Goal: Task Accomplishment & Management: Complete application form

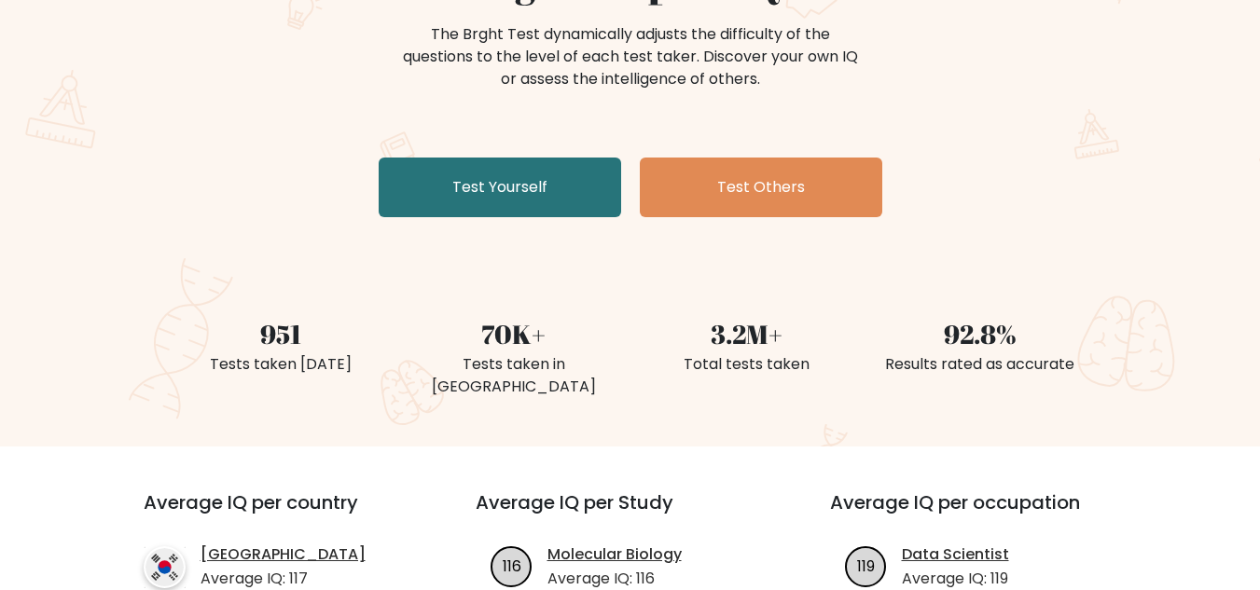
scroll to position [280, 0]
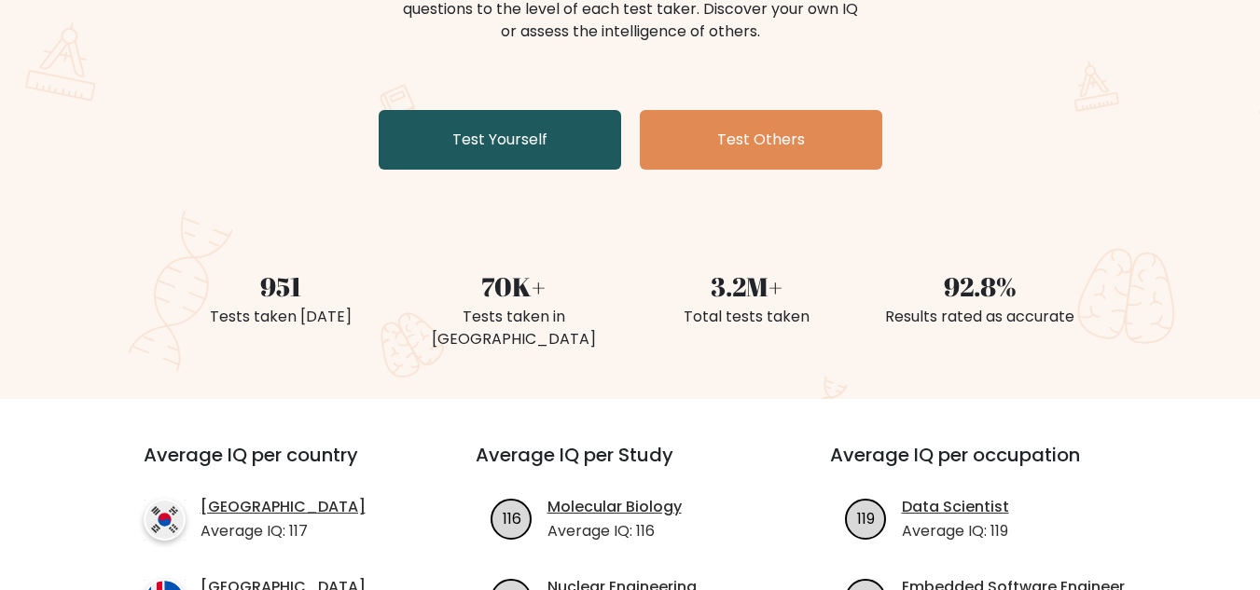
click at [513, 151] on link "Test Yourself" at bounding box center [500, 140] width 243 height 60
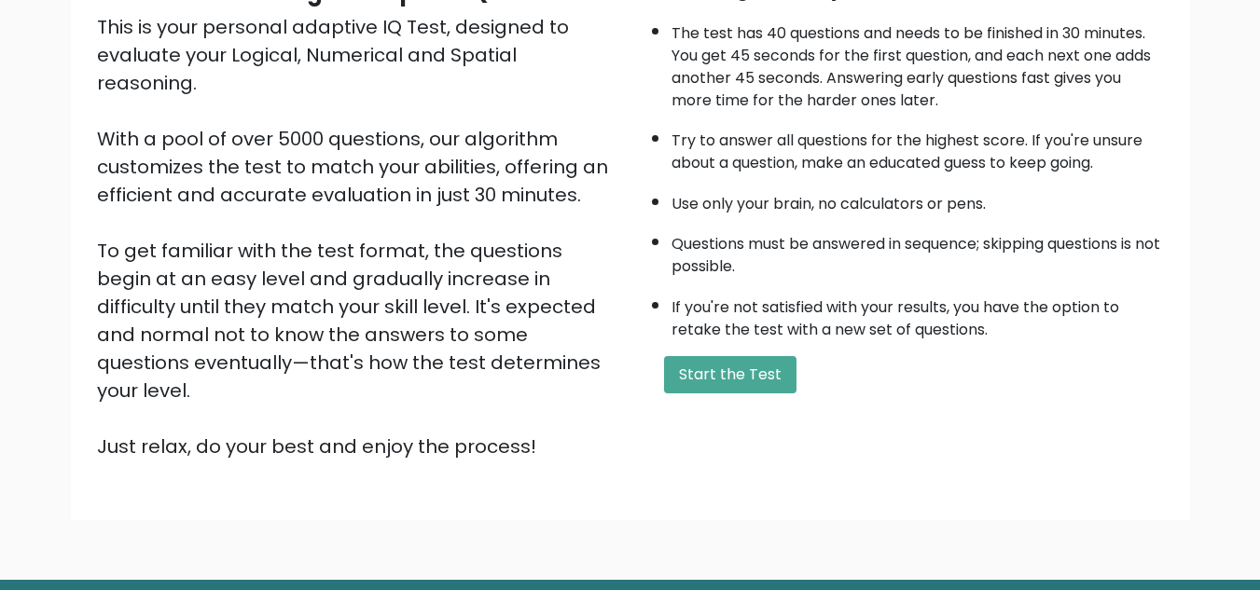
scroll to position [264, 0]
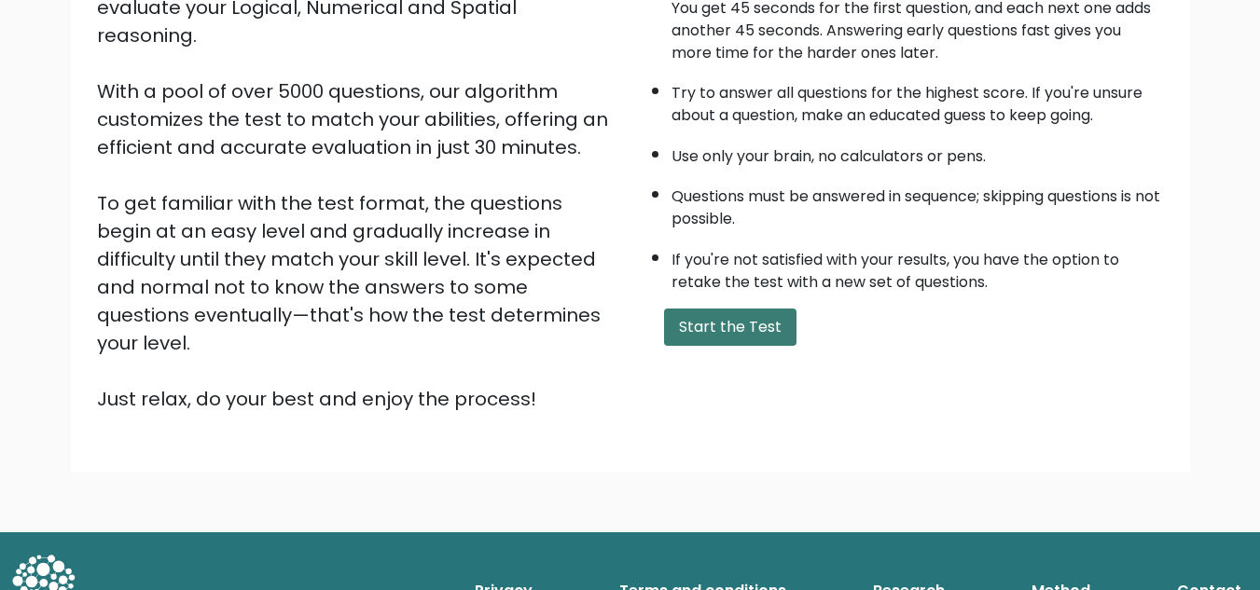
click at [758, 320] on button "Start the Test" at bounding box center [730, 327] width 132 height 37
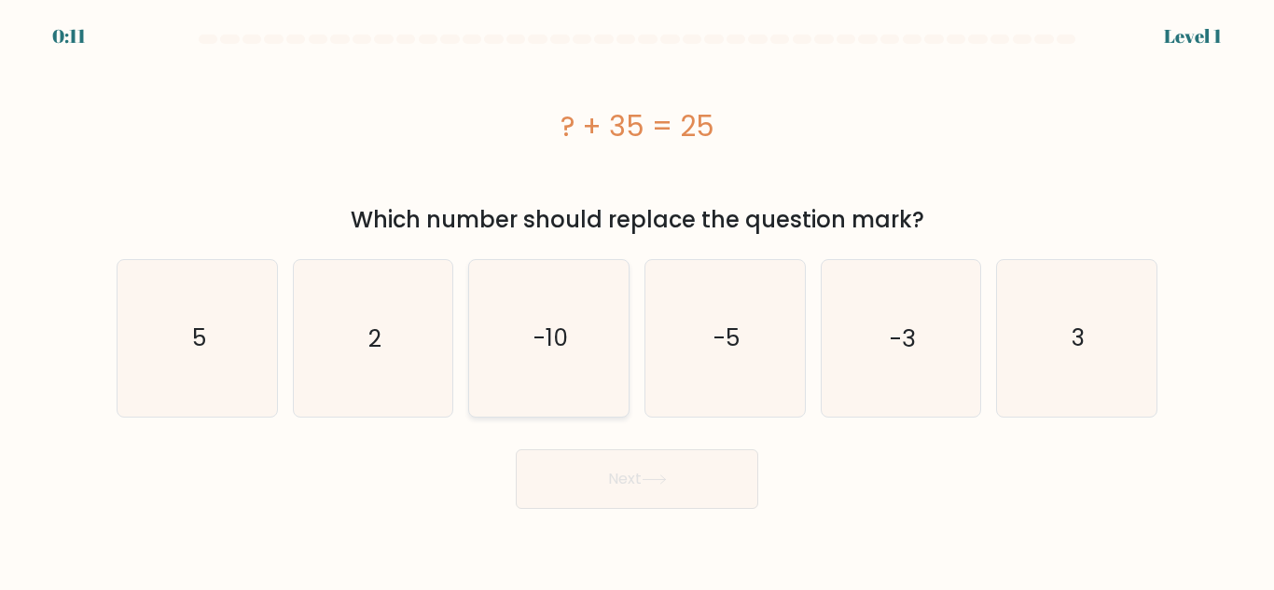
click at [530, 358] on icon "-10" at bounding box center [549, 338] width 156 height 156
click at [637, 300] on input "c. -10" at bounding box center [637, 298] width 1 height 5
radio input "true"
click at [605, 471] on button "Next" at bounding box center [637, 480] width 243 height 60
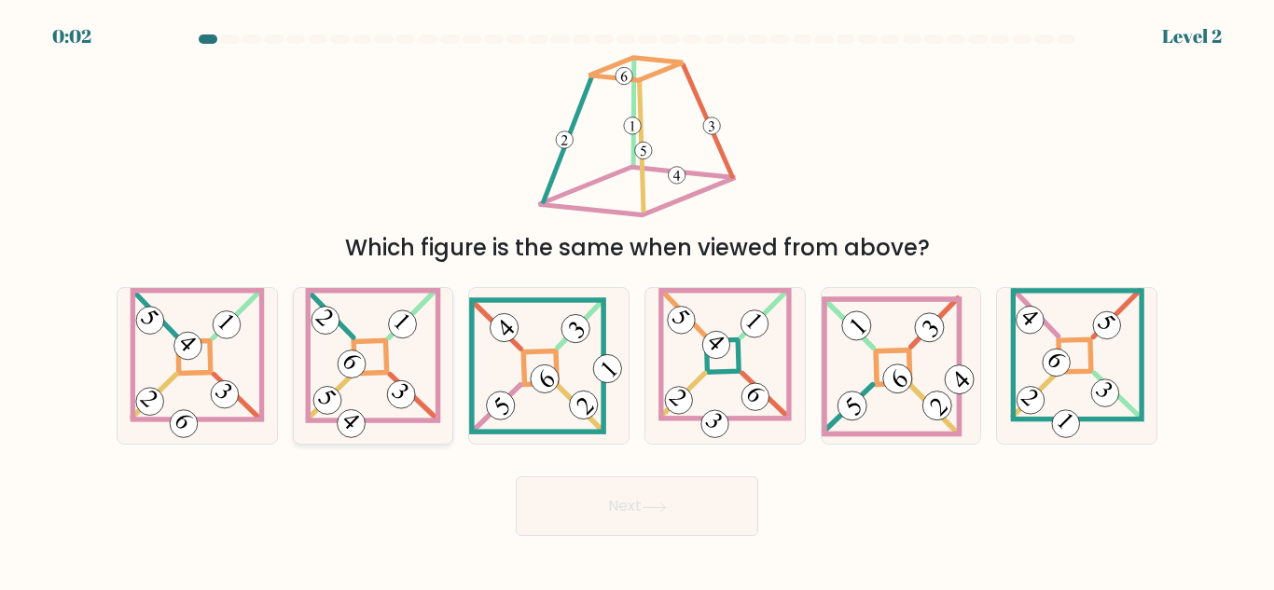
click at [392, 401] on 863 at bounding box center [400, 394] width 39 height 39
click at [637, 300] on input "b." at bounding box center [637, 298] width 1 height 5
radio input "true"
click at [619, 521] on button "Next" at bounding box center [637, 507] width 243 height 60
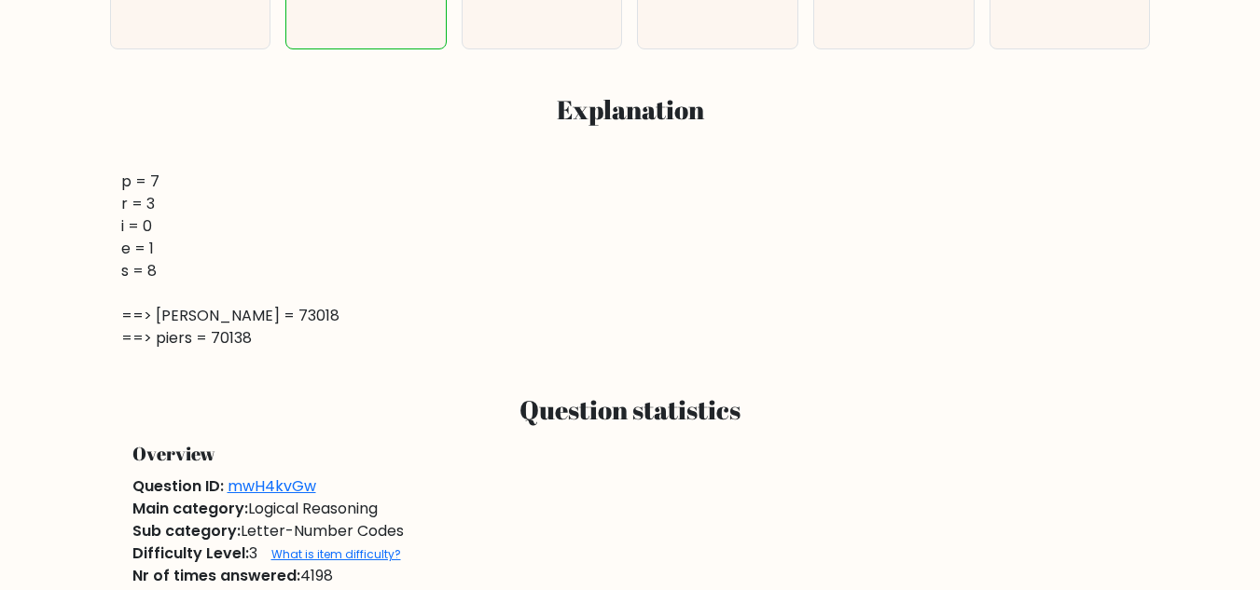
scroll to position [653, 0]
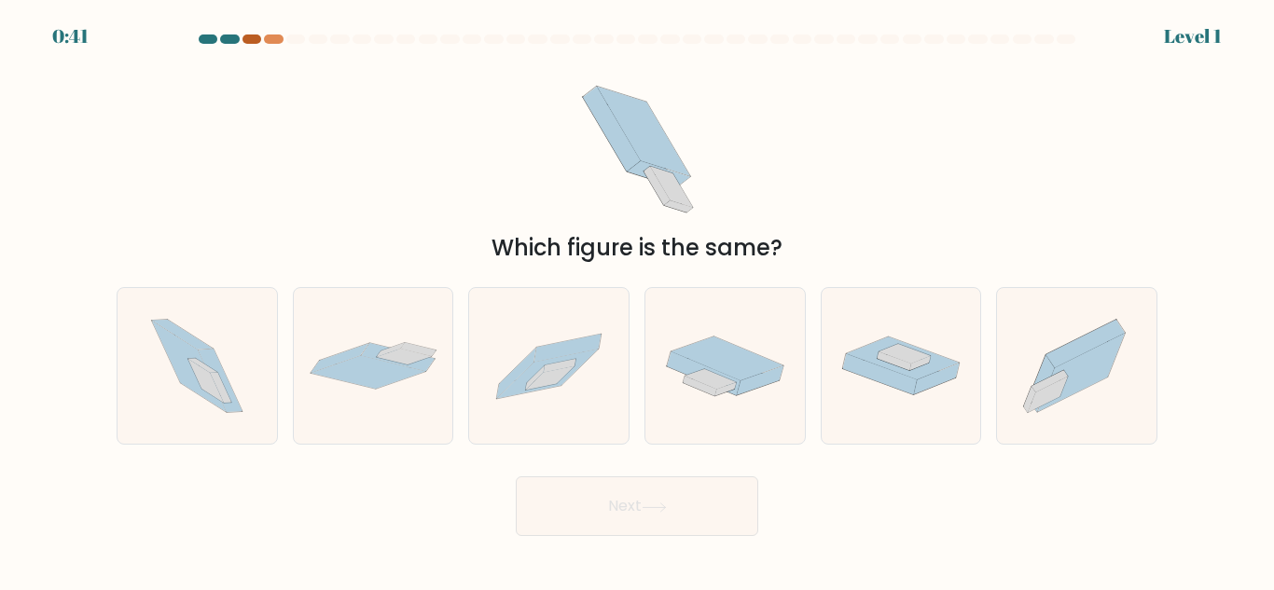
click at [250, 38] on div at bounding box center [252, 39] width 19 height 9
click at [252, 38] on div at bounding box center [252, 39] width 19 height 9
click at [270, 37] on div at bounding box center [273, 39] width 19 height 9
click at [242, 37] on at bounding box center [637, 39] width 880 height 9
click at [386, 357] on icon at bounding box center [404, 357] width 55 height 16
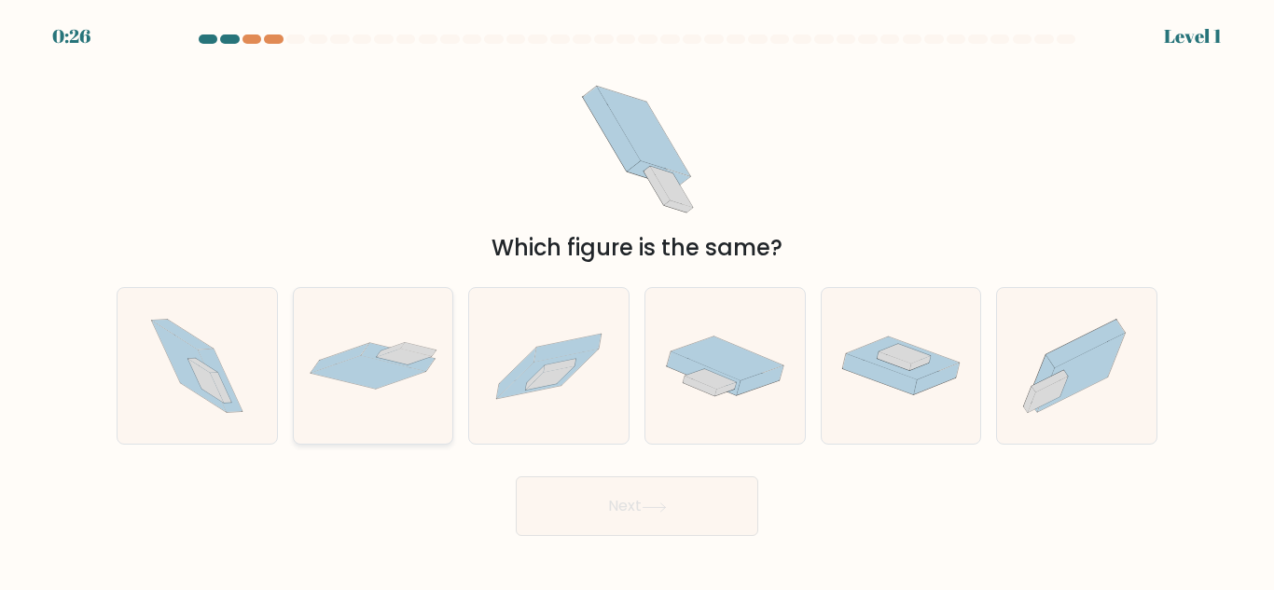
click at [637, 300] on input "b." at bounding box center [637, 298] width 1 height 5
radio input "true"
click at [620, 498] on button "Next" at bounding box center [637, 507] width 243 height 60
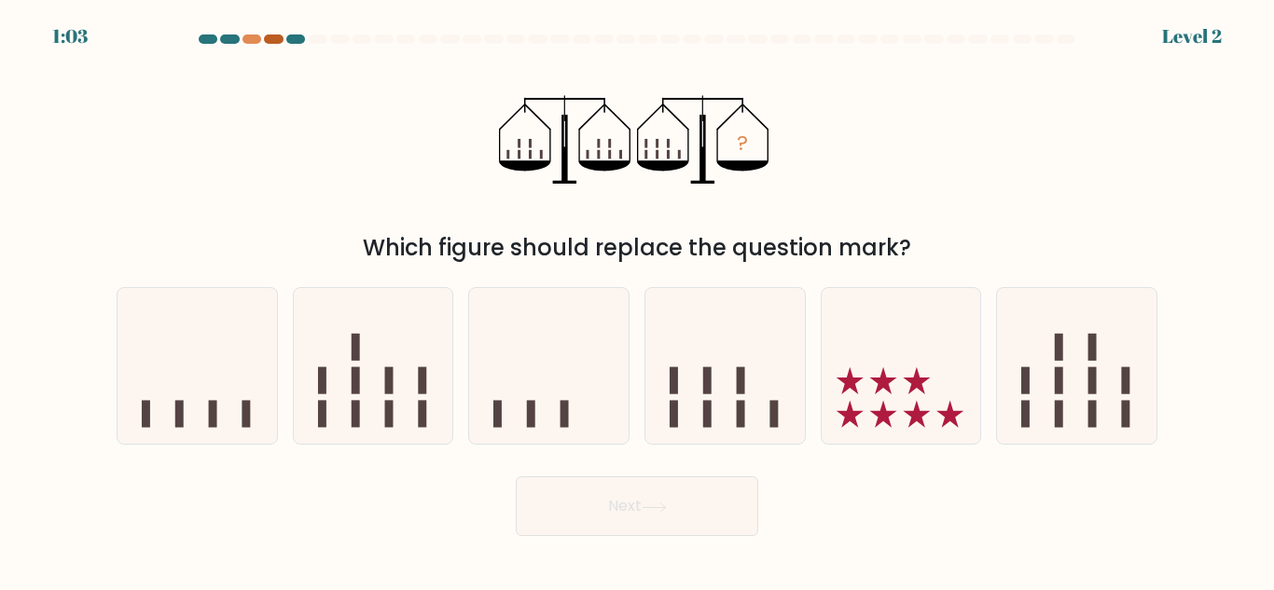
click at [273, 38] on div at bounding box center [273, 39] width 19 height 9
click at [756, 416] on icon at bounding box center [724, 366] width 159 height 132
click at [638, 300] on input "d." at bounding box center [637, 298] width 1 height 5
radio input "true"
click at [697, 512] on button "Next" at bounding box center [637, 507] width 243 height 60
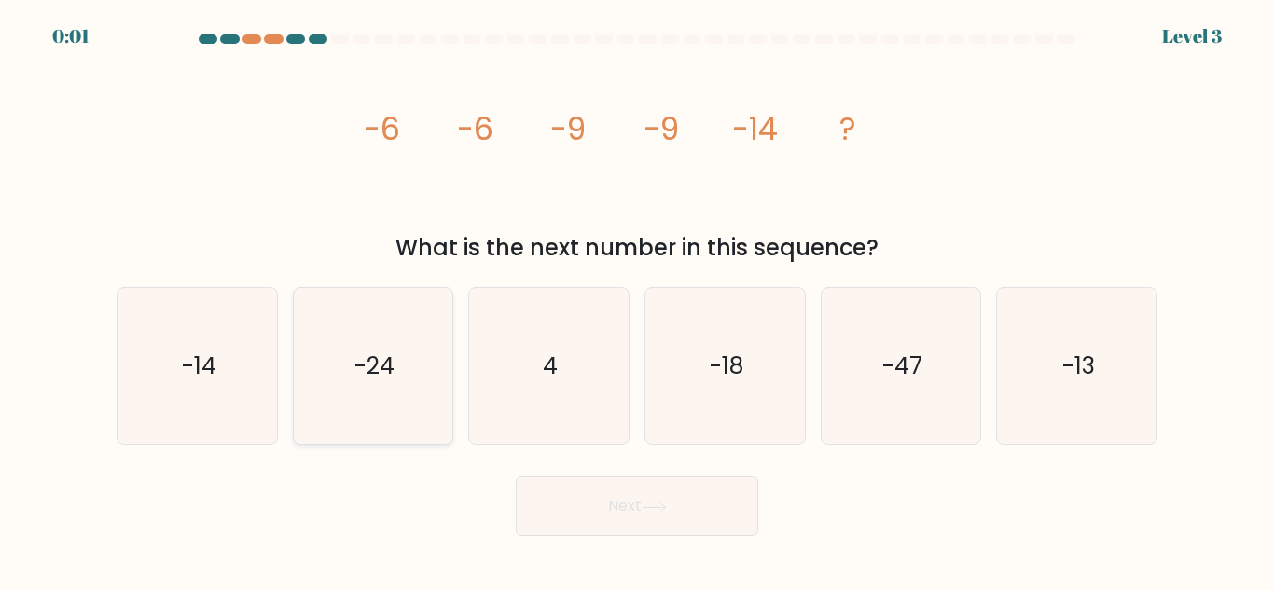
click at [383, 386] on icon "-24" at bounding box center [373, 366] width 156 height 156
click at [637, 300] on input "b. -24" at bounding box center [637, 298] width 1 height 5
radio input "true"
click at [669, 506] on div "Next" at bounding box center [636, 501] width 1063 height 69
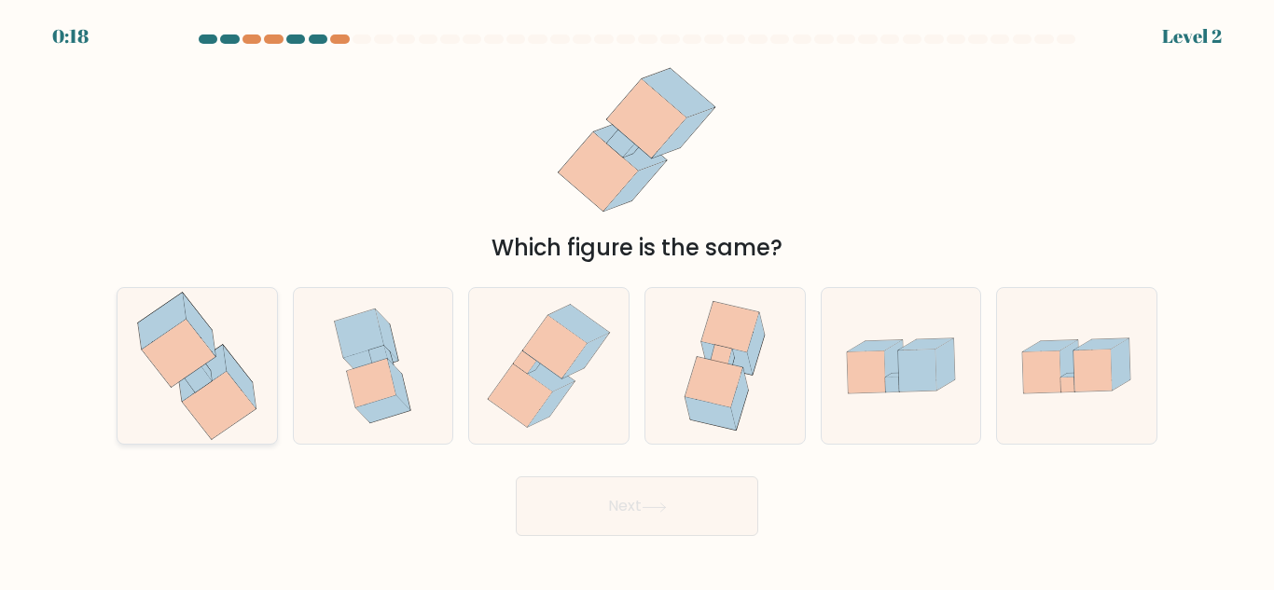
click at [229, 389] on icon at bounding box center [220, 406] width 74 height 68
click at [637, 300] on input "a." at bounding box center [637, 298] width 1 height 5
radio input "true"
click at [624, 510] on button "Next" at bounding box center [637, 507] width 243 height 60
click at [644, 506] on button "Next" at bounding box center [637, 507] width 243 height 60
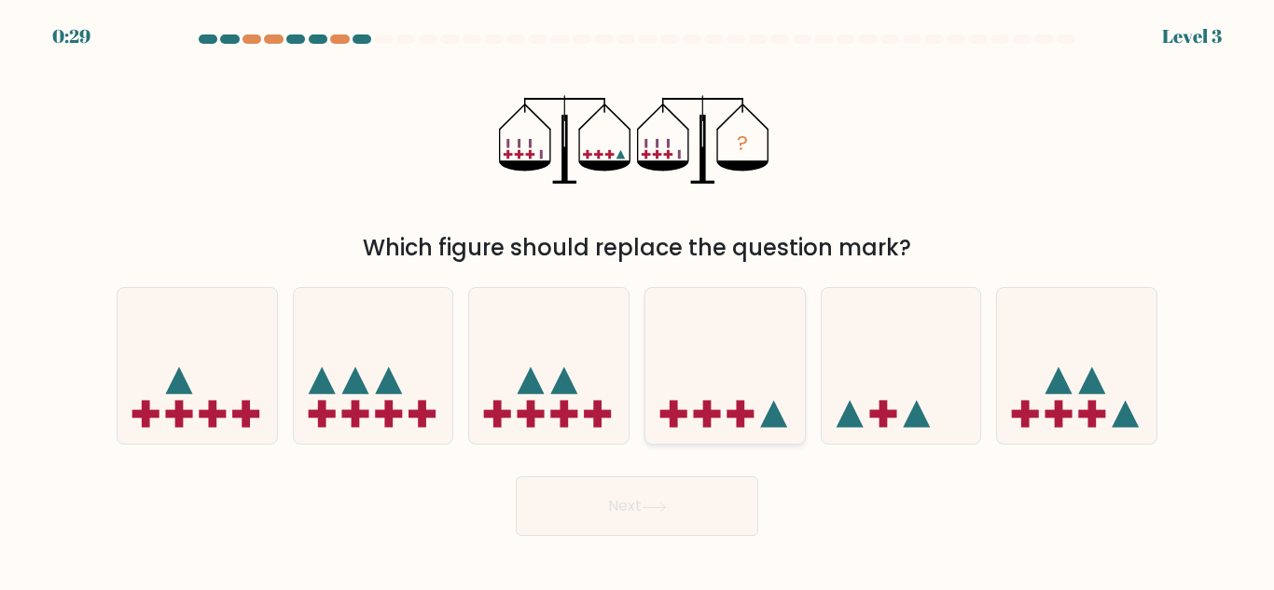
click at [700, 414] on rect at bounding box center [707, 414] width 27 height 8
click at [638, 300] on input "d." at bounding box center [637, 298] width 1 height 5
radio input "true"
click at [667, 509] on icon at bounding box center [654, 508] width 25 height 10
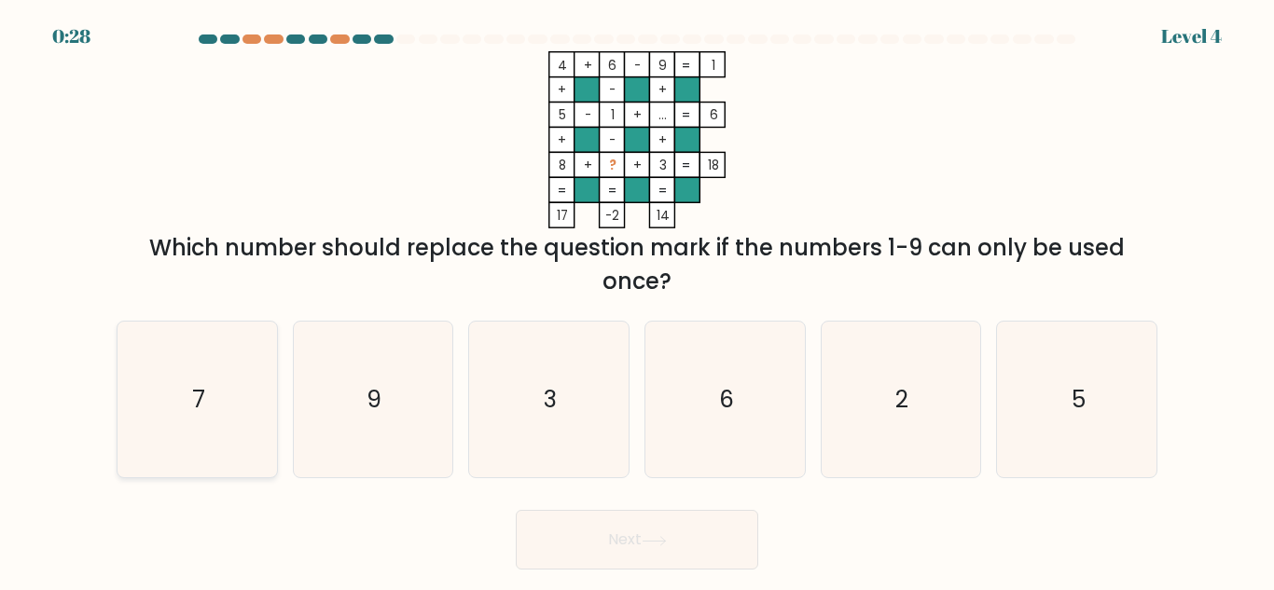
click at [188, 410] on icon "7" at bounding box center [197, 400] width 156 height 156
click at [637, 300] on input "a. 7" at bounding box center [637, 298] width 1 height 5
radio input "true"
click at [632, 537] on button "Next" at bounding box center [637, 540] width 243 height 60
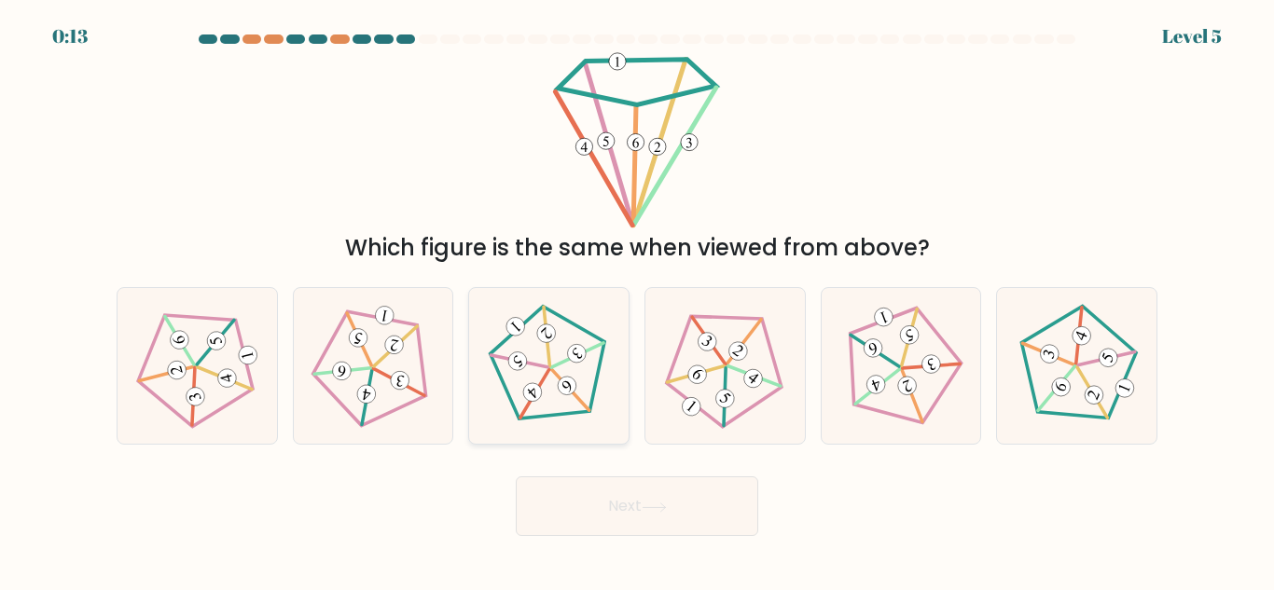
click at [541, 366] on 153 at bounding box center [519, 360] width 56 height 57
click at [637, 300] on input "c." at bounding box center [637, 298] width 1 height 5
radio input "true"
click at [622, 506] on button "Next" at bounding box center [637, 507] width 243 height 60
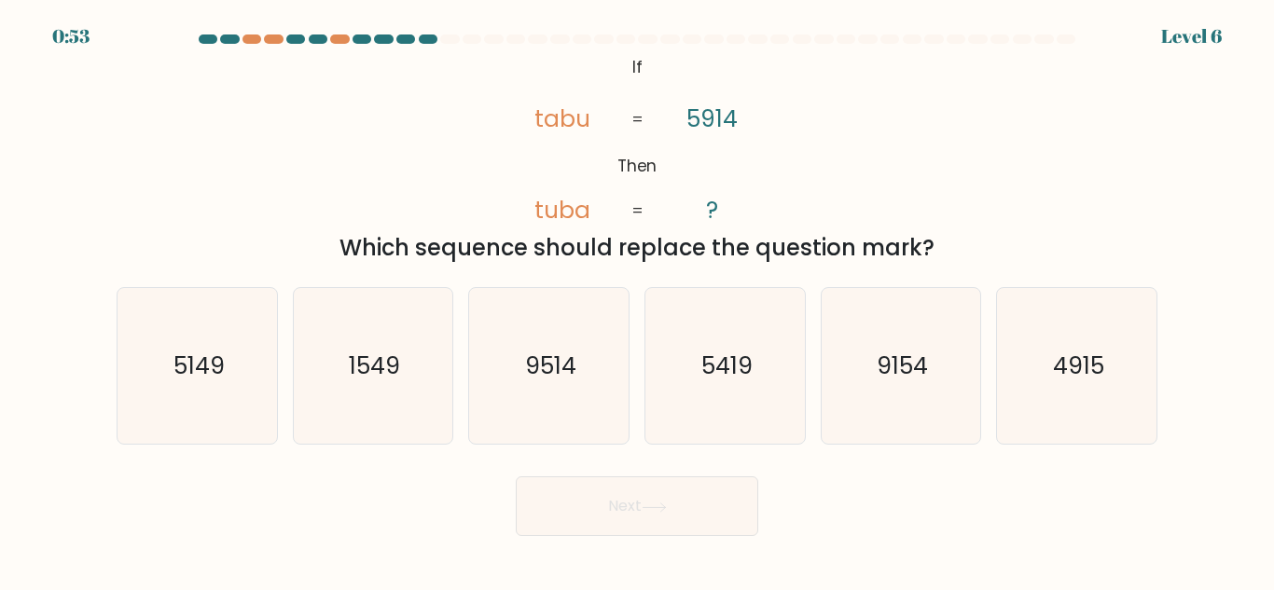
click at [340, 33] on div "0:53 Level 6" at bounding box center [637, 25] width 1274 height 50
click at [717, 387] on icon "5419" at bounding box center [725, 366] width 156 height 156
click at [638, 300] on input "d. 5419" at bounding box center [637, 298] width 1 height 5
radio input "true"
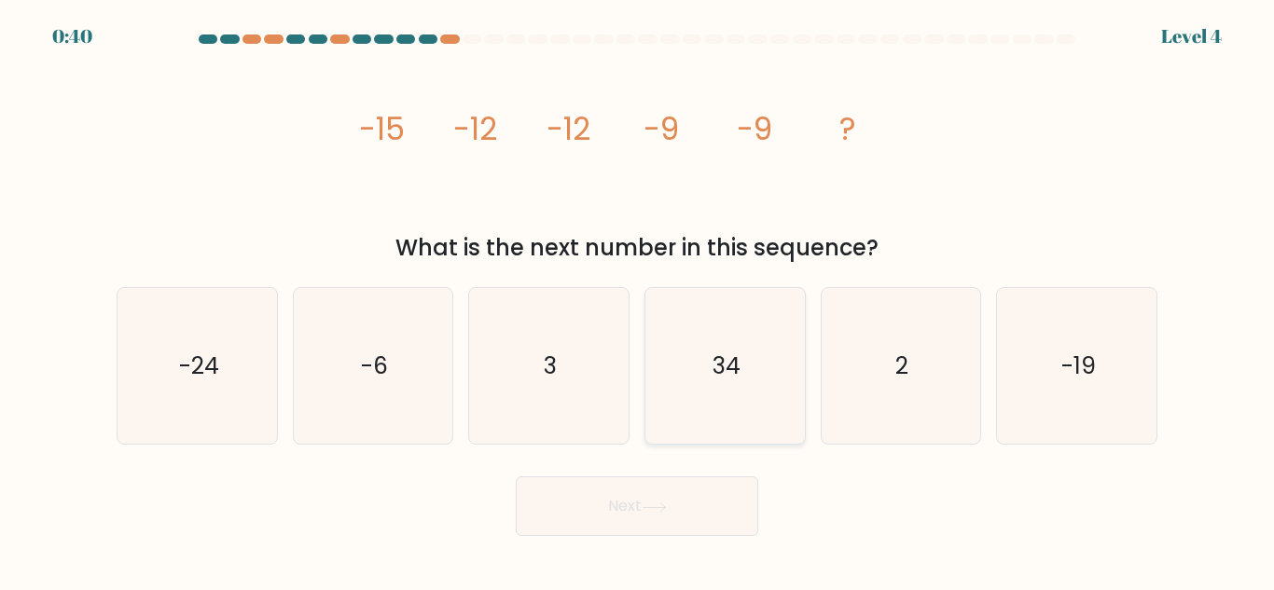
click at [725, 391] on icon "34" at bounding box center [725, 366] width 156 height 156
click at [638, 300] on input "d. 34" at bounding box center [637, 298] width 1 height 5
radio input "true"
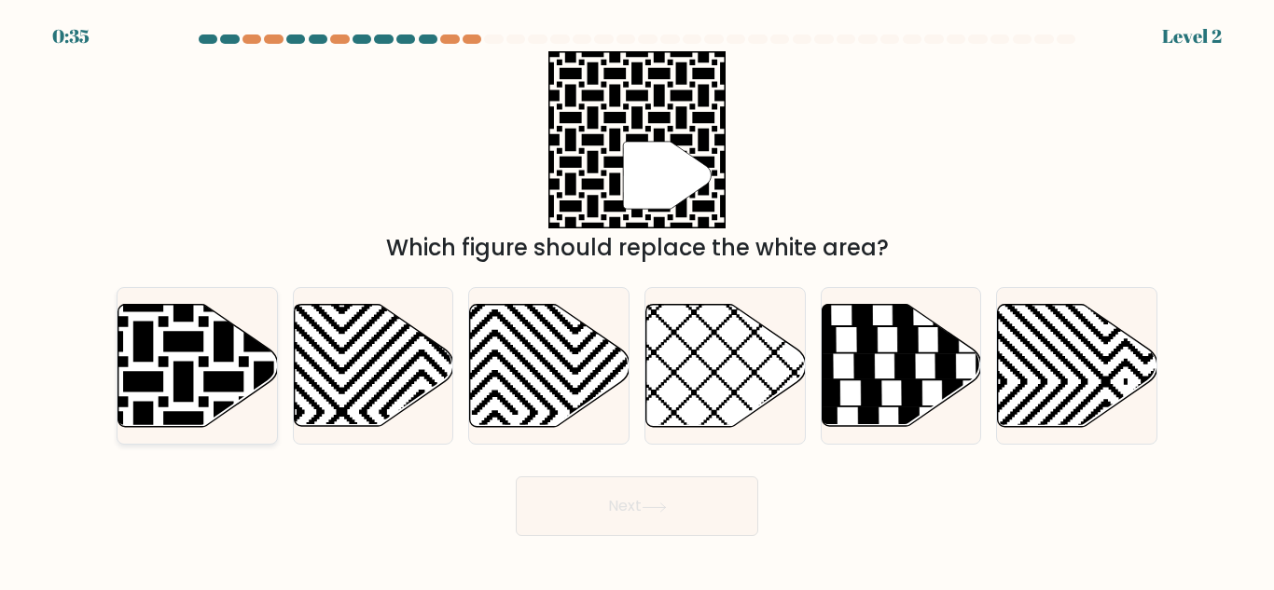
click at [187, 378] on icon at bounding box center [143, 301] width 321 height 321
click at [637, 300] on input "a." at bounding box center [637, 298] width 1 height 5
radio input "true"
click at [693, 511] on button "Next" at bounding box center [637, 507] width 243 height 60
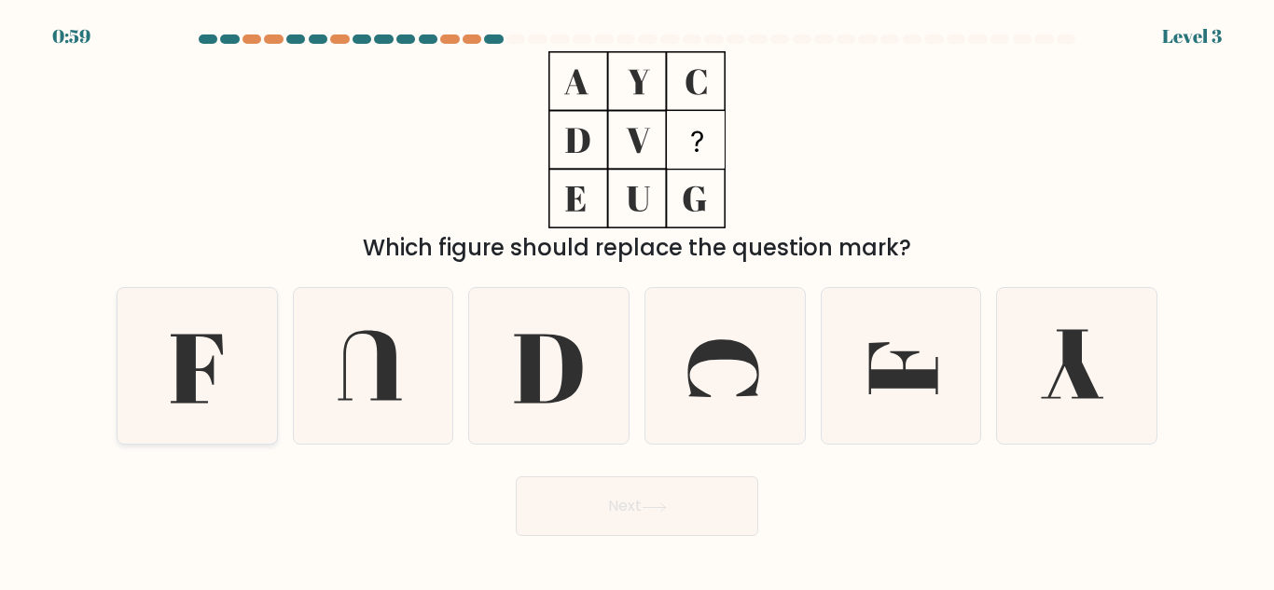
click at [203, 397] on icon at bounding box center [197, 366] width 156 height 156
click at [637, 300] on input "a." at bounding box center [637, 298] width 1 height 5
radio input "true"
click at [644, 510] on button "Next" at bounding box center [637, 507] width 243 height 60
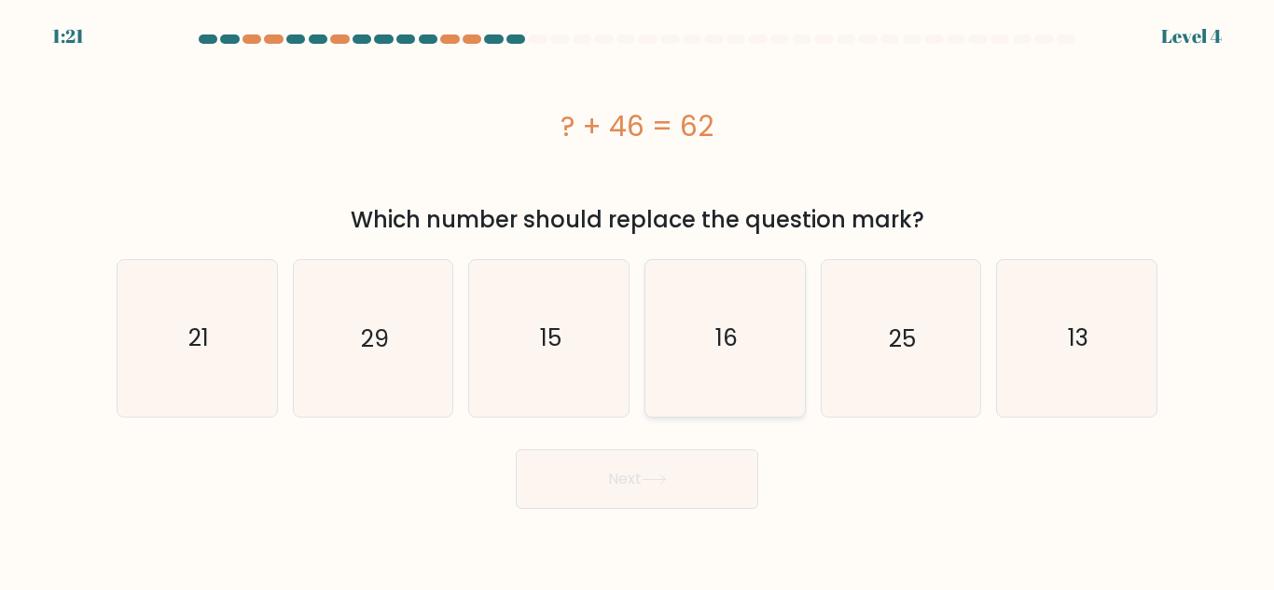
click at [741, 370] on icon "16" at bounding box center [725, 338] width 156 height 156
click at [638, 300] on input "d. 16" at bounding box center [637, 298] width 1 height 5
radio input "true"
click at [706, 463] on button "Next" at bounding box center [637, 480] width 243 height 60
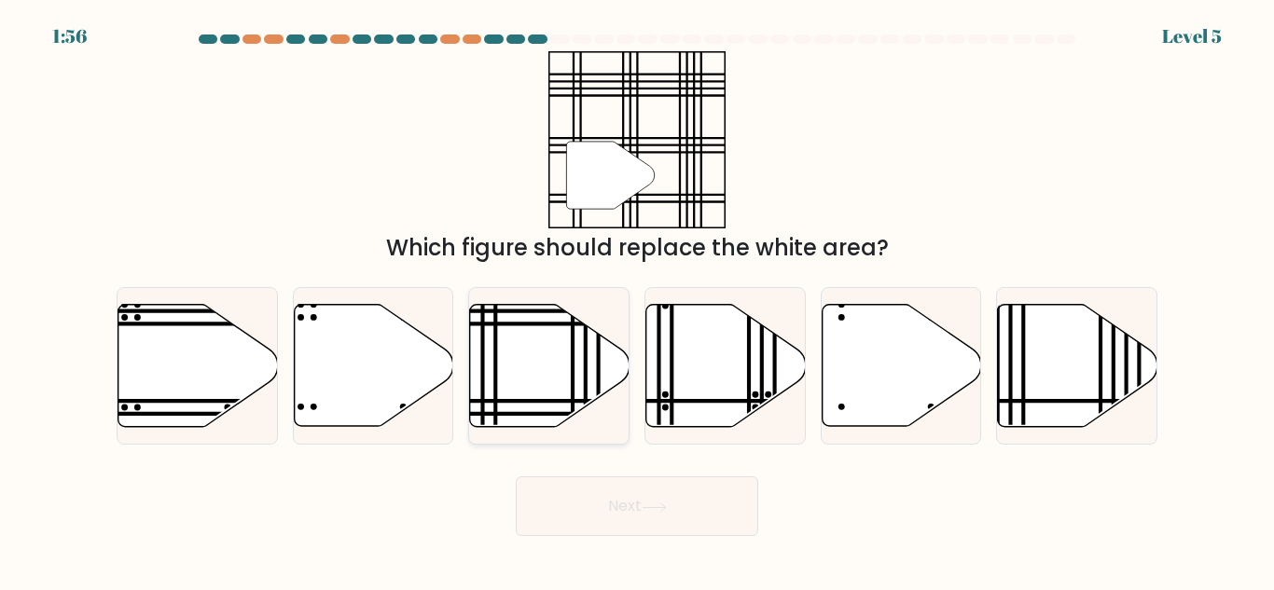
click at [547, 396] on icon at bounding box center [549, 366] width 159 height 122
click at [637, 300] on input "c." at bounding box center [637, 298] width 1 height 5
radio input "true"
click at [626, 502] on button "Next" at bounding box center [637, 507] width 243 height 60
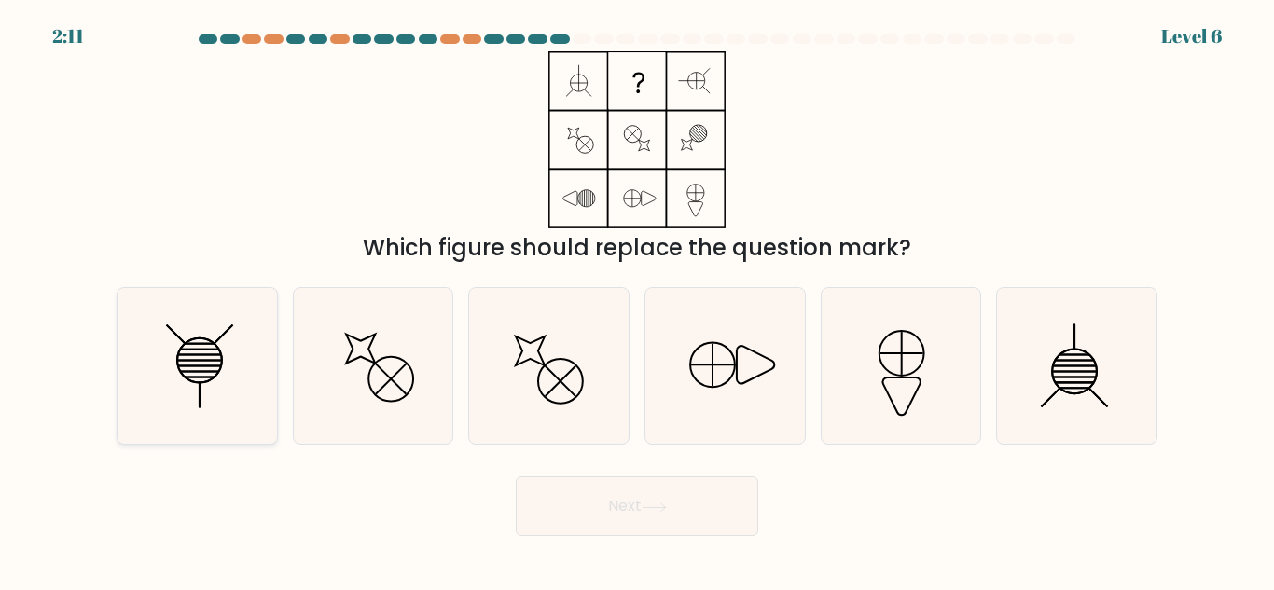
click at [212, 390] on icon at bounding box center [197, 366] width 156 height 156
click at [637, 300] on input "a." at bounding box center [637, 298] width 1 height 5
radio input "true"
click at [667, 514] on button "Next" at bounding box center [637, 507] width 243 height 60
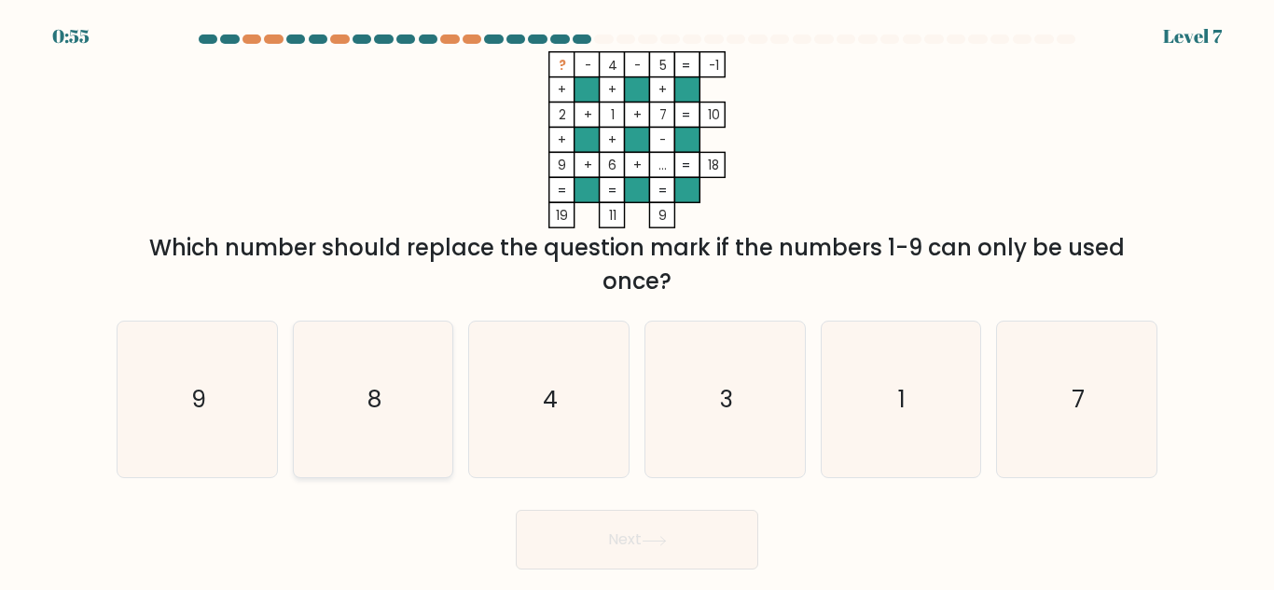
click at [404, 416] on icon "8" at bounding box center [373, 400] width 156 height 156
click at [637, 300] on input "b. 8" at bounding box center [637, 298] width 1 height 5
radio input "true"
click at [625, 532] on button "Next" at bounding box center [637, 540] width 243 height 60
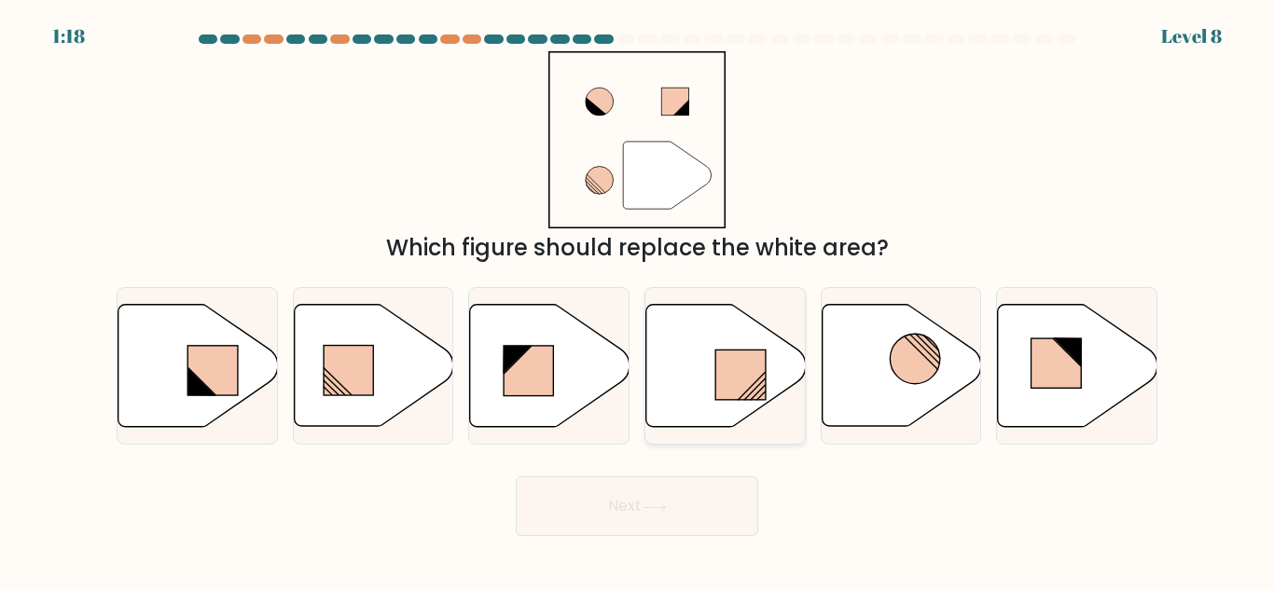
click at [722, 358] on rect at bounding box center [740, 374] width 50 height 49
click at [638, 300] on input "d." at bounding box center [637, 298] width 1 height 5
radio input "true"
click at [661, 514] on button "Next" at bounding box center [637, 507] width 243 height 60
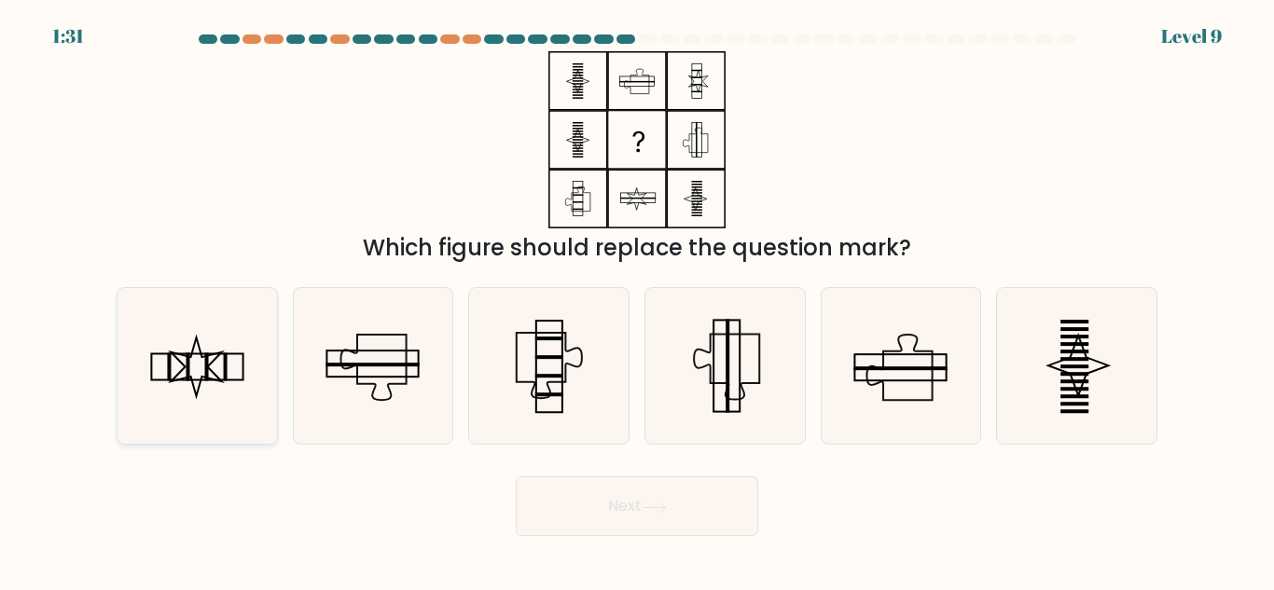
click at [215, 370] on icon at bounding box center [197, 366] width 156 height 156
click at [637, 300] on input "a." at bounding box center [637, 298] width 1 height 5
radio input "true"
click at [621, 499] on button "Next" at bounding box center [637, 507] width 243 height 60
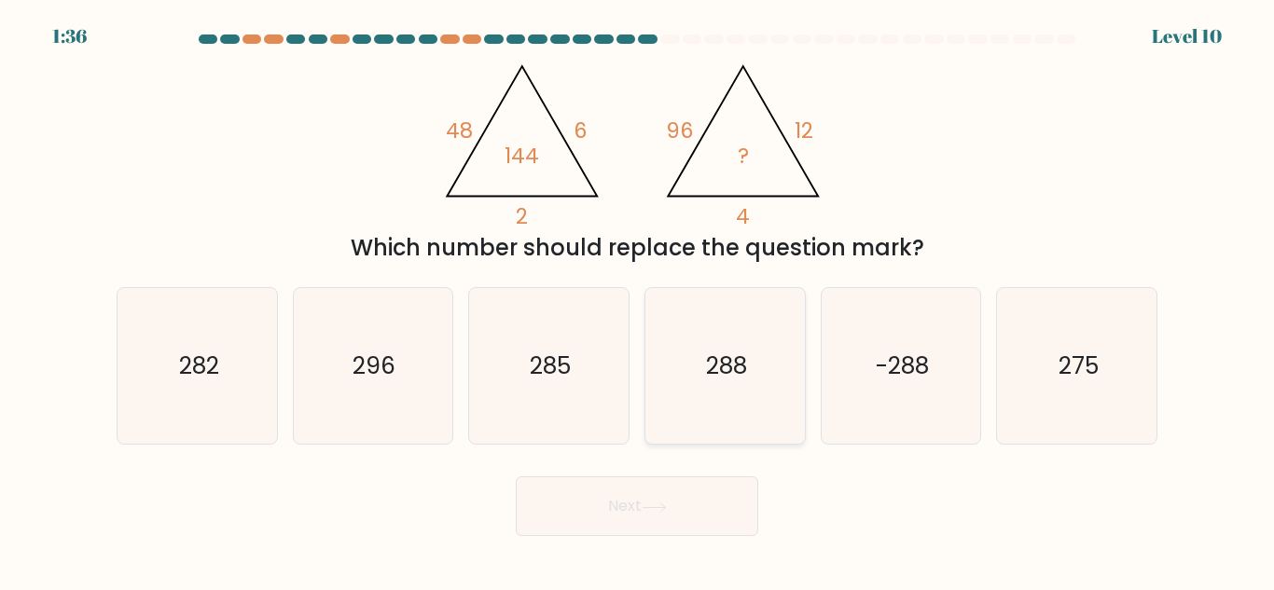
click at [732, 376] on text "288" at bounding box center [726, 366] width 41 height 33
click at [638, 300] on input "d. 288" at bounding box center [637, 298] width 1 height 5
radio input "true"
click at [700, 491] on button "Next" at bounding box center [637, 507] width 243 height 60
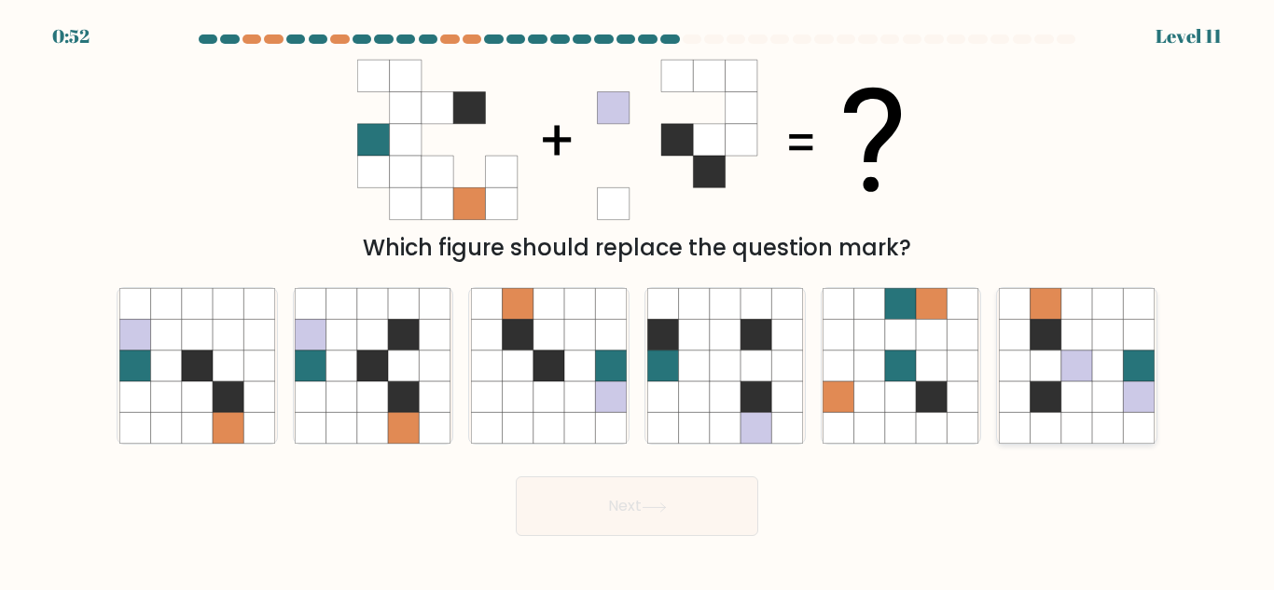
click at [1048, 373] on icon at bounding box center [1046, 366] width 31 height 31
click at [638, 300] on input "f." at bounding box center [637, 298] width 1 height 5
radio input "true"
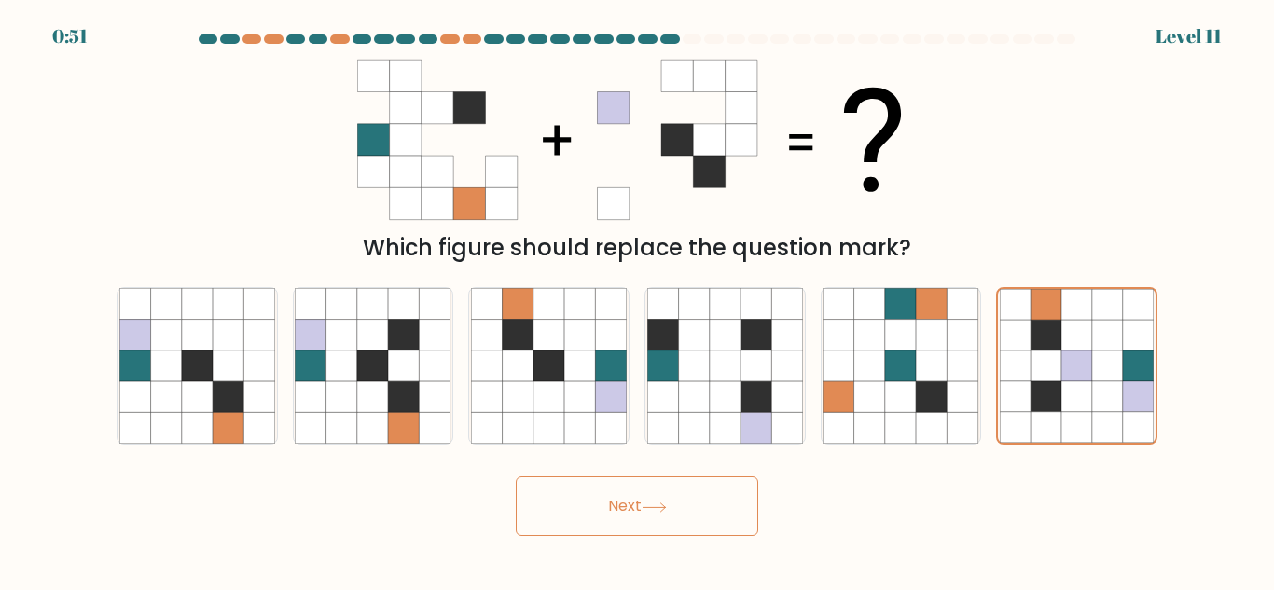
click at [739, 511] on button "Next" at bounding box center [637, 507] width 243 height 60
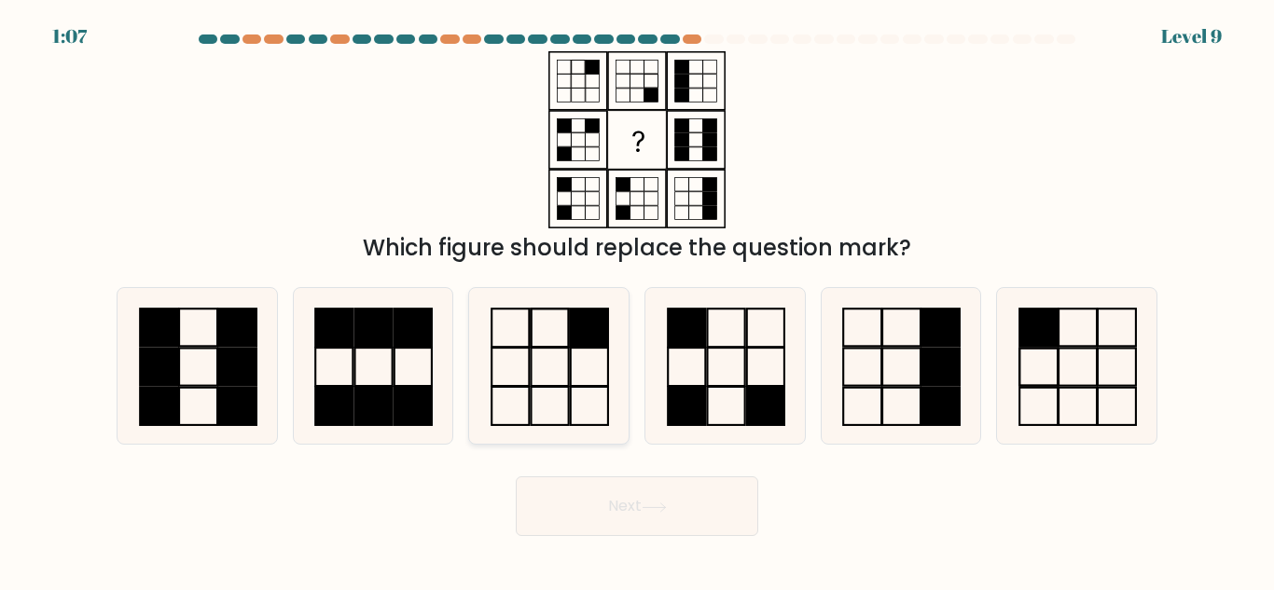
click at [572, 402] on rect at bounding box center [589, 406] width 37 height 38
click at [637, 300] on input "c." at bounding box center [637, 298] width 1 height 5
radio input "true"
click at [621, 509] on button "Next" at bounding box center [637, 507] width 243 height 60
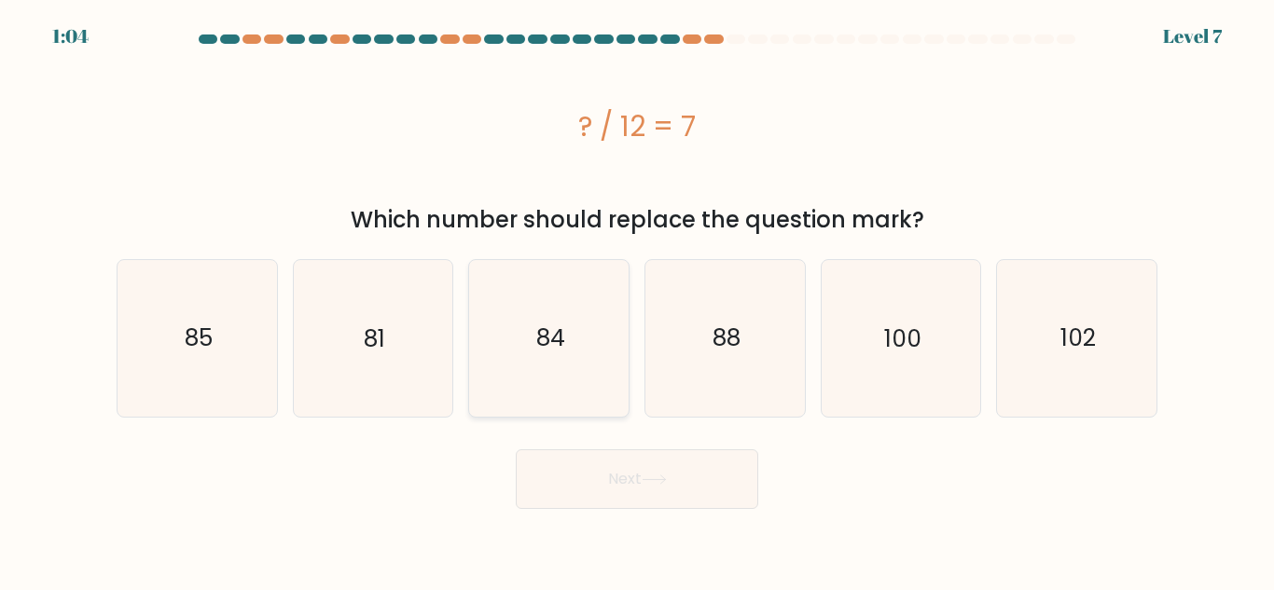
click at [521, 354] on icon "84" at bounding box center [549, 338] width 156 height 156
click at [637, 300] on input "c. 84" at bounding box center [637, 298] width 1 height 5
radio input "true"
click at [612, 478] on button "Next" at bounding box center [637, 480] width 243 height 60
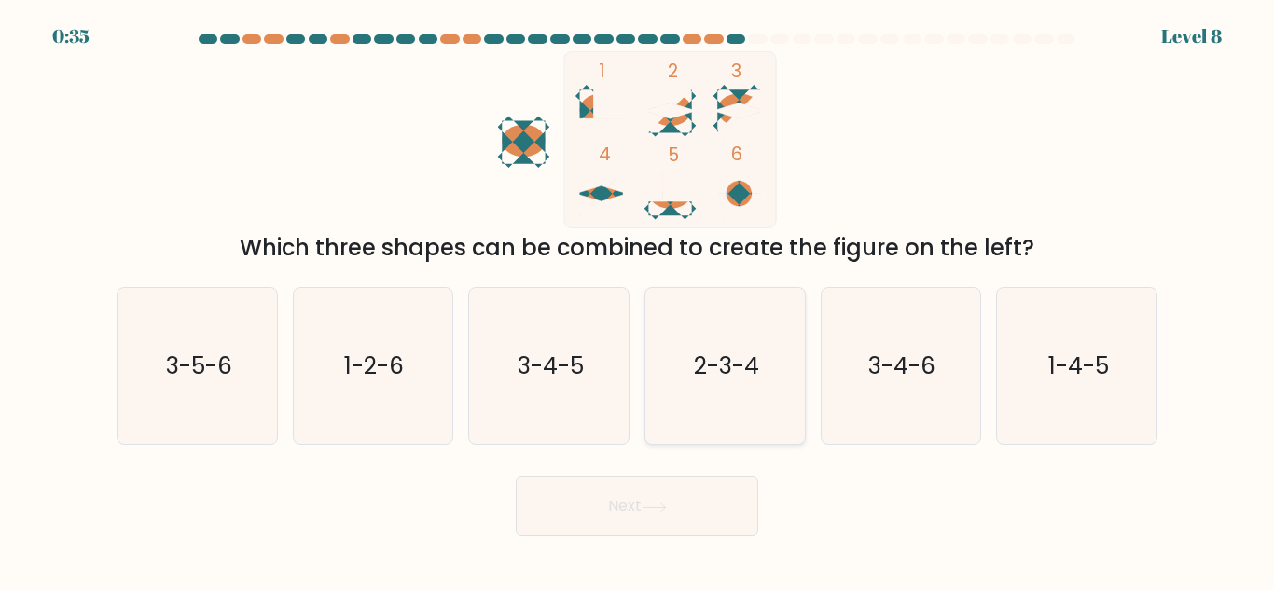
click at [739, 369] on text "2-3-4" at bounding box center [726, 366] width 65 height 33
click at [638, 300] on input "d. 2-3-4" at bounding box center [637, 298] width 1 height 5
radio input "true"
click at [650, 518] on button "Next" at bounding box center [637, 507] width 243 height 60
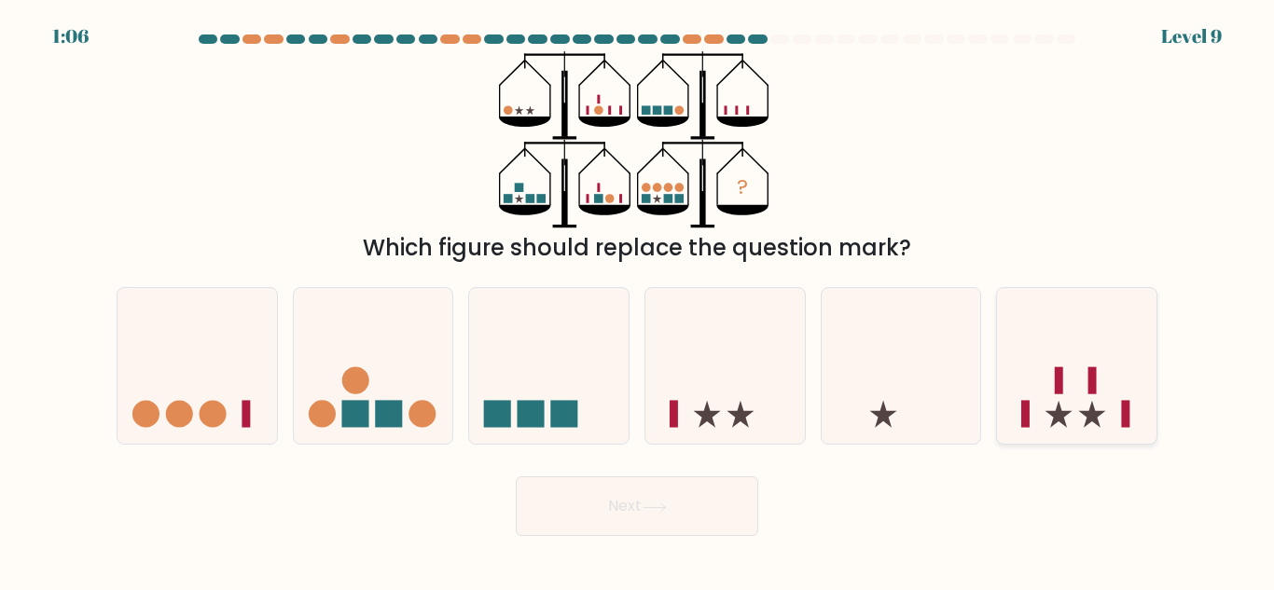
click at [1020, 383] on icon at bounding box center [1076, 366] width 159 height 132
click at [638, 300] on input "f." at bounding box center [637, 298] width 1 height 5
radio input "true"
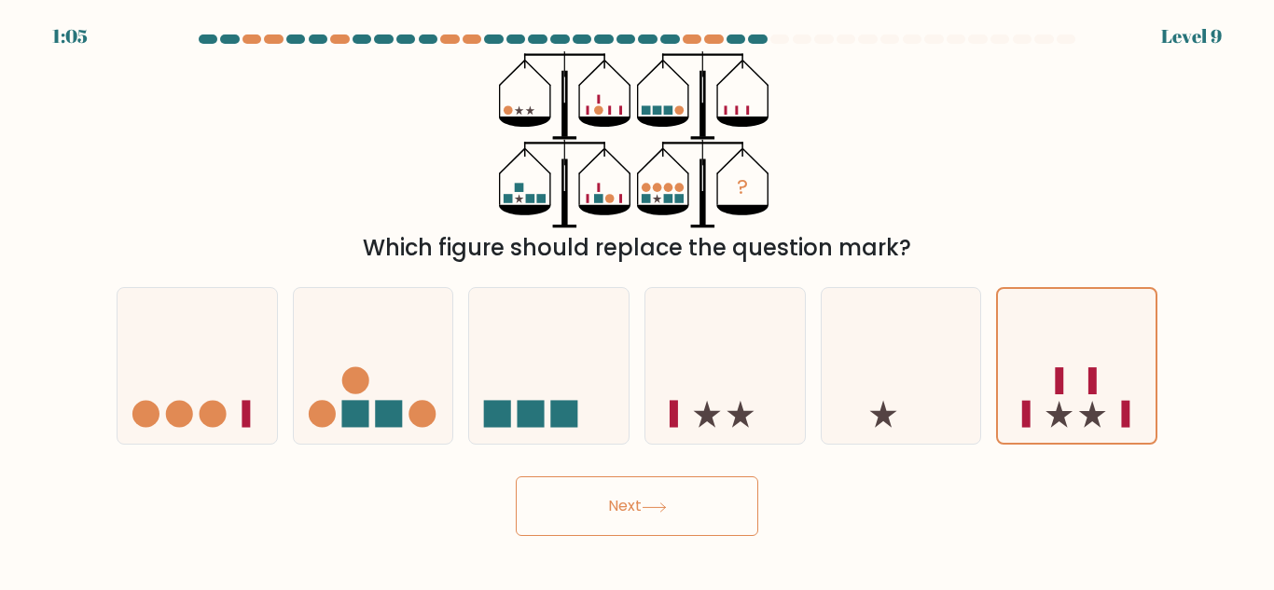
click at [664, 509] on icon at bounding box center [654, 508] width 25 height 10
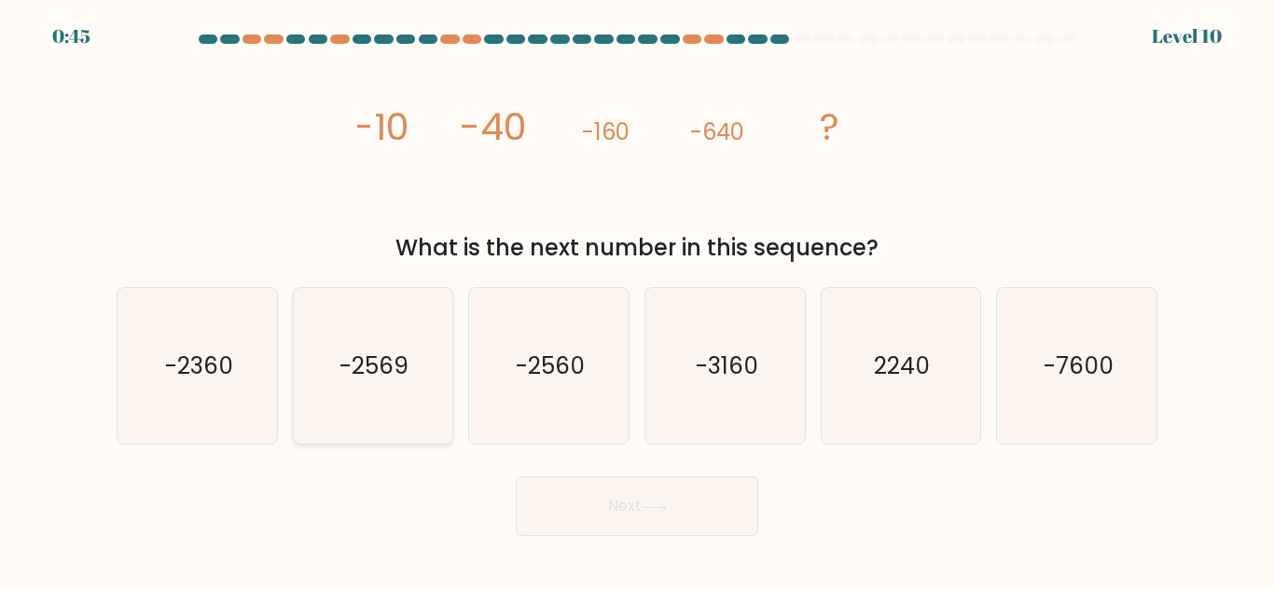
click at [396, 360] on text "-2569" at bounding box center [374, 366] width 69 height 33
click at [637, 300] on input "b. -2569" at bounding box center [637, 298] width 1 height 5
radio input "true"
click at [603, 388] on icon "-2560" at bounding box center [549, 366] width 156 height 156
click at [637, 300] on input "c. -2560" at bounding box center [637, 298] width 1 height 5
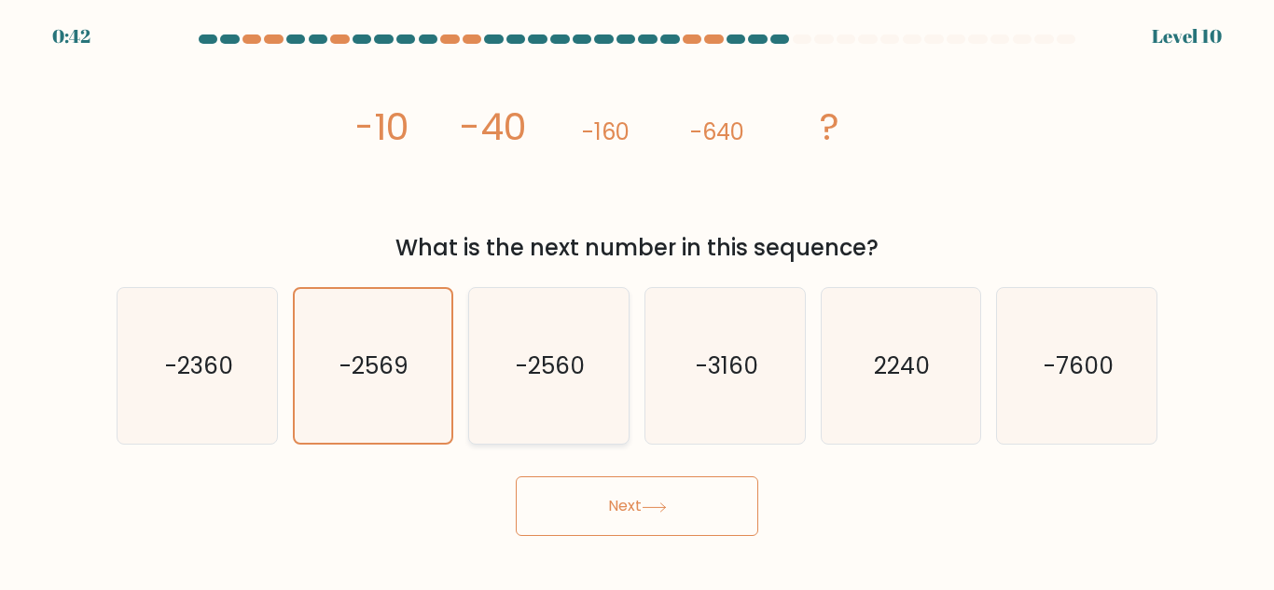
radio input "true"
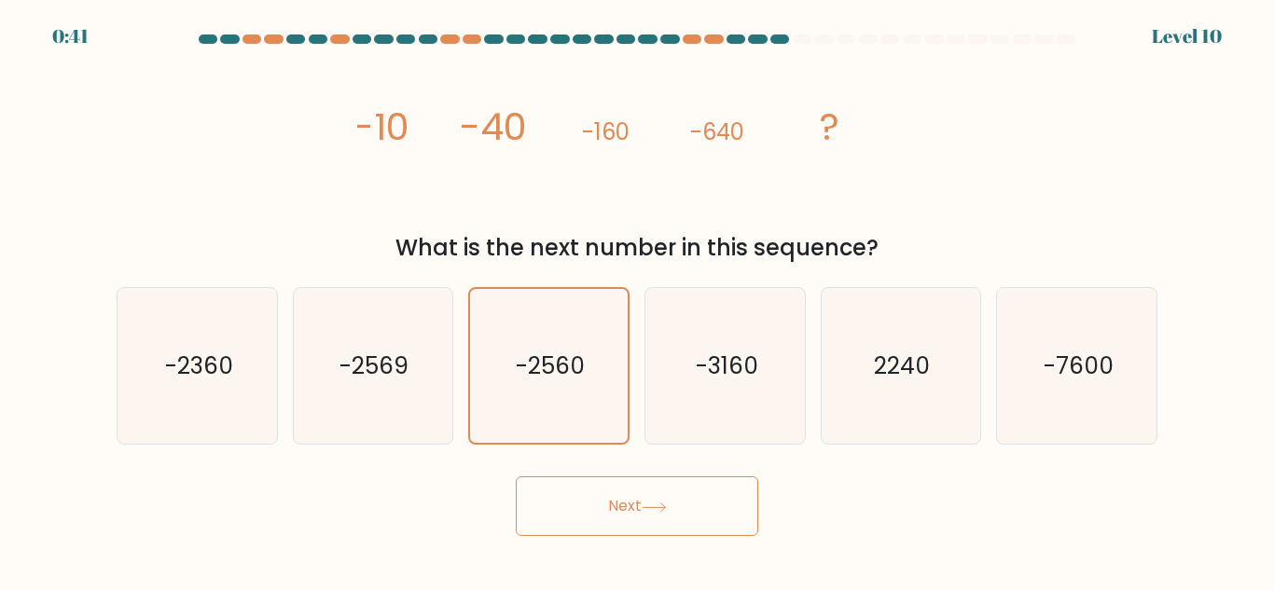
click at [642, 508] on button "Next" at bounding box center [637, 507] width 243 height 60
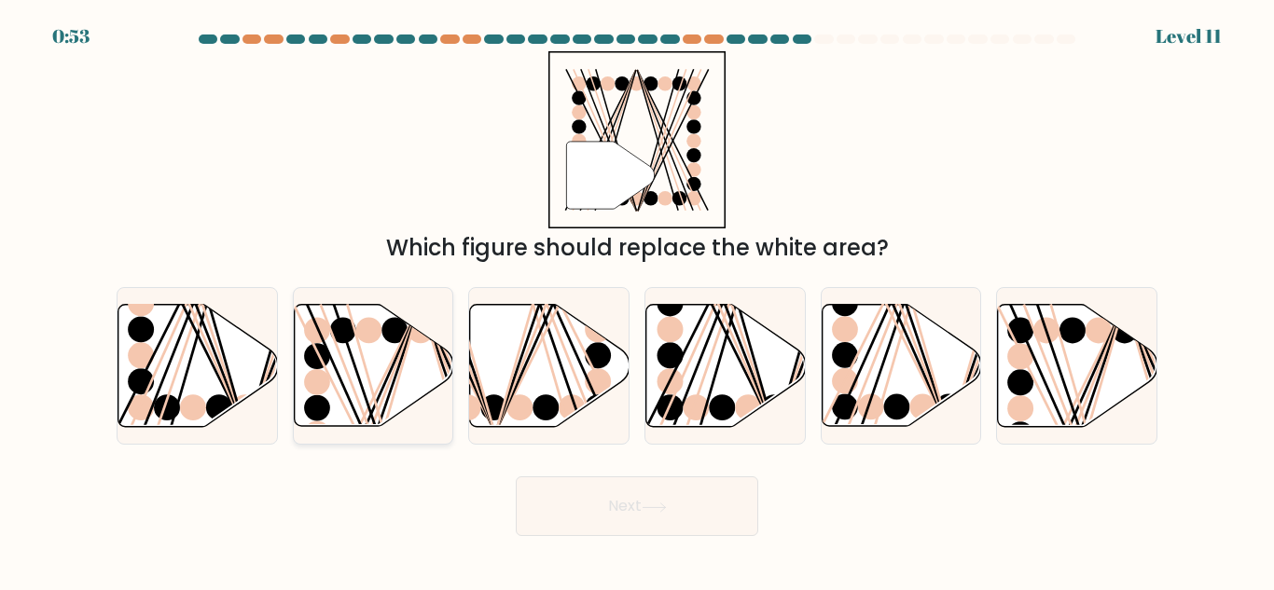
click at [367, 397] on line at bounding box center [377, 432] width 87 height 256
click at [637, 300] on input "b." at bounding box center [637, 298] width 1 height 5
radio input "true"
click at [648, 518] on button "Next" at bounding box center [637, 507] width 243 height 60
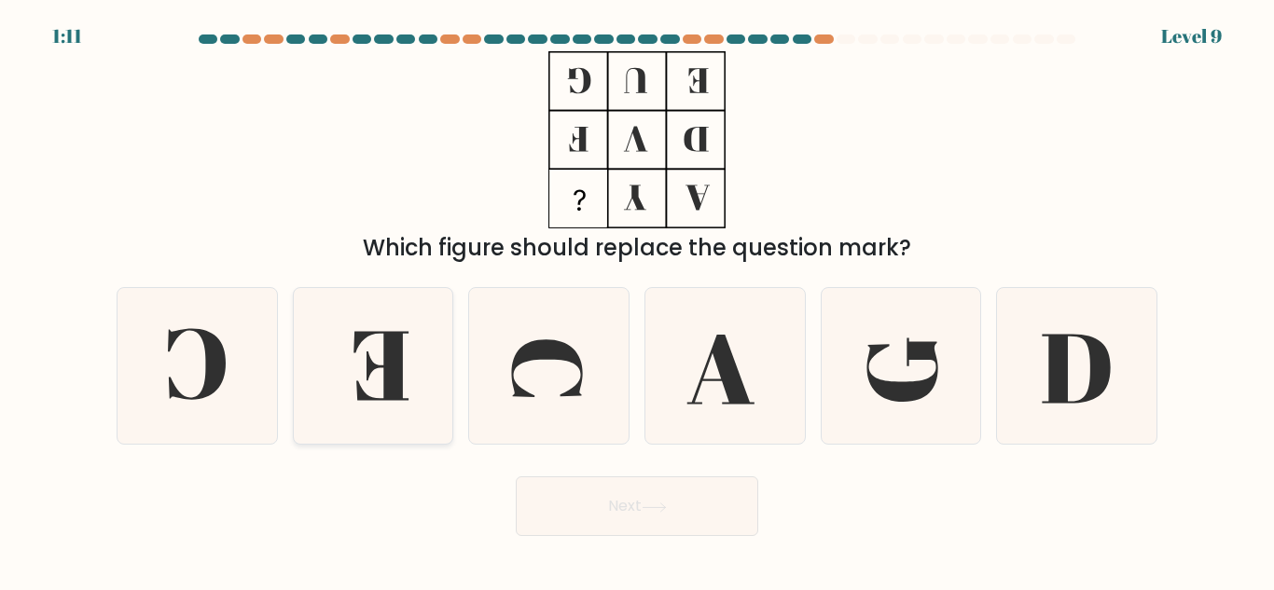
click at [326, 386] on icon at bounding box center [373, 366] width 156 height 156
click at [637, 300] on input "b." at bounding box center [637, 298] width 1 height 5
radio input "true"
click at [596, 513] on button "Next" at bounding box center [637, 507] width 243 height 60
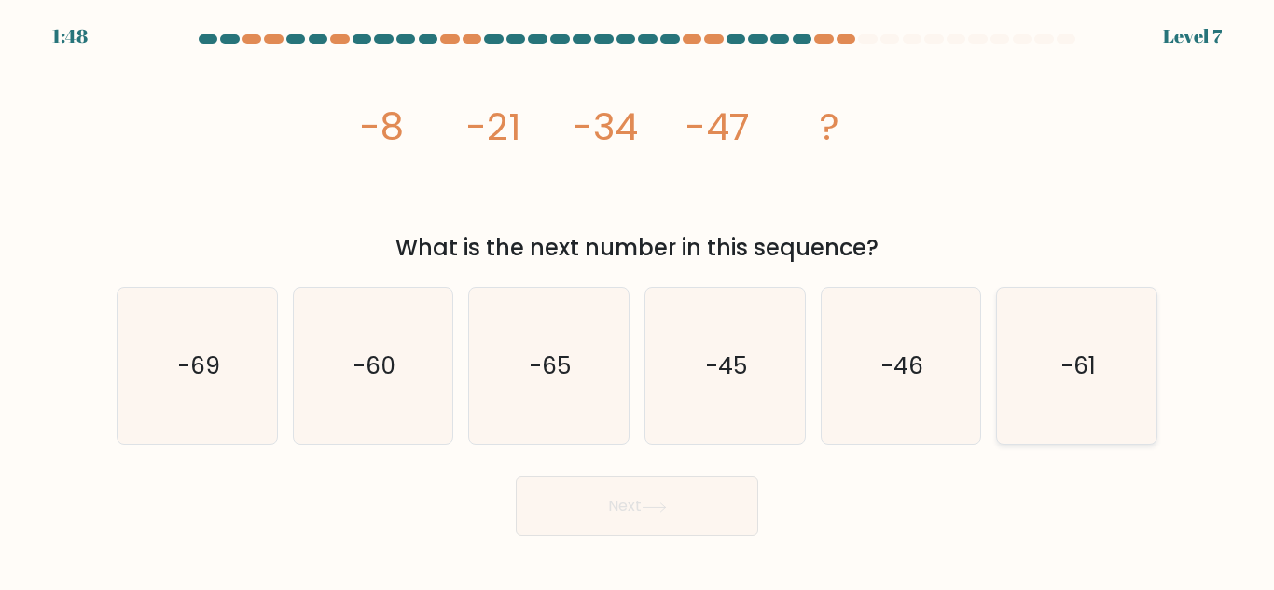
click at [1097, 373] on icon "-61" at bounding box center [1077, 366] width 156 height 156
click at [638, 300] on input "f. -61" at bounding box center [637, 298] width 1 height 5
radio input "true"
drag, startPoint x: 242, startPoint y: 374, endPoint x: 331, endPoint y: 419, distance: 100.1
click at [241, 374] on icon "-69" at bounding box center [197, 366] width 156 height 156
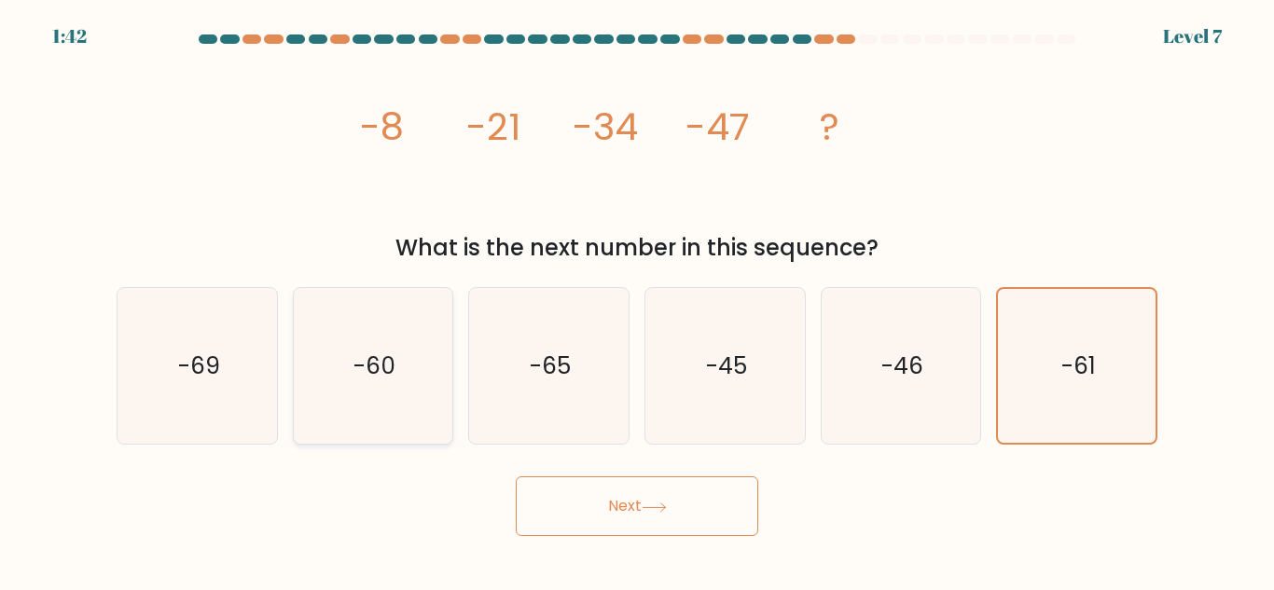
click at [637, 300] on input "a. -69" at bounding box center [637, 298] width 1 height 5
radio input "true"
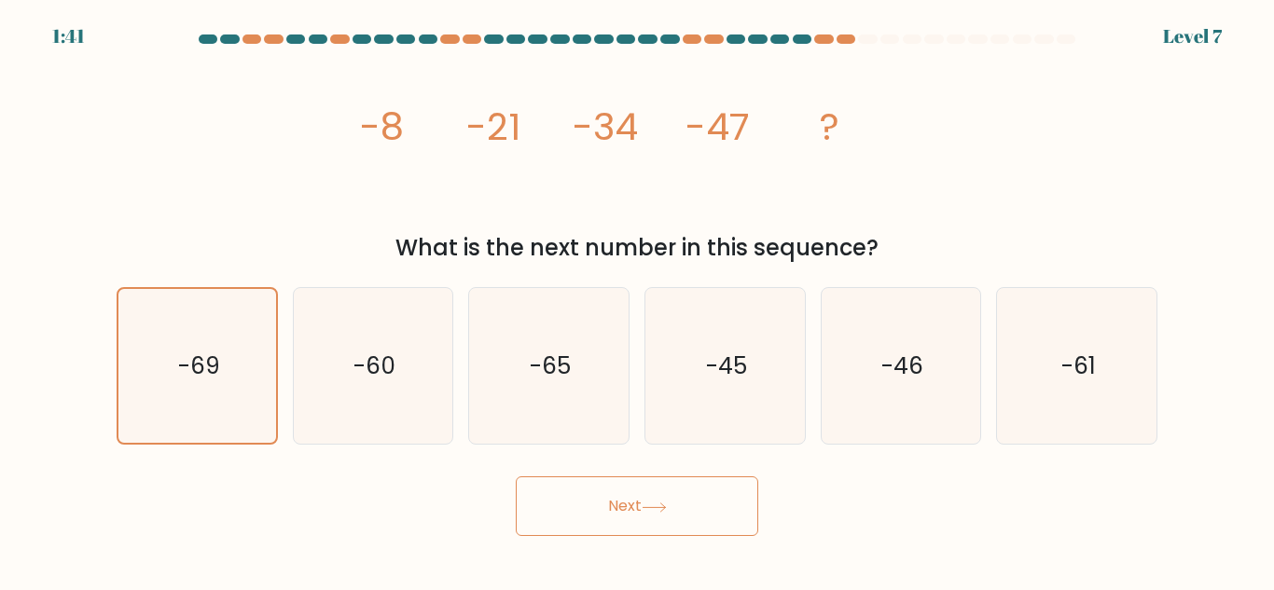
click at [583, 524] on button "Next" at bounding box center [637, 507] width 243 height 60
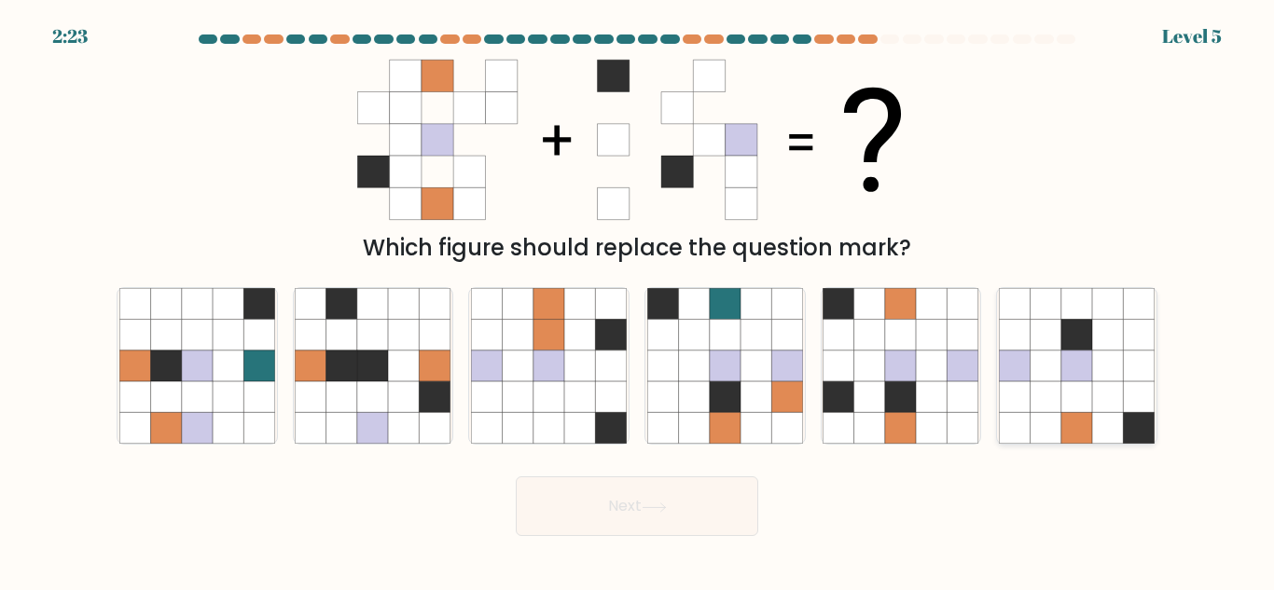
click at [1029, 362] on icon at bounding box center [1014, 366] width 31 height 31
click at [638, 300] on input "f." at bounding box center [637, 298] width 1 height 5
radio input "true"
click at [661, 524] on button "Next" at bounding box center [637, 507] width 243 height 60
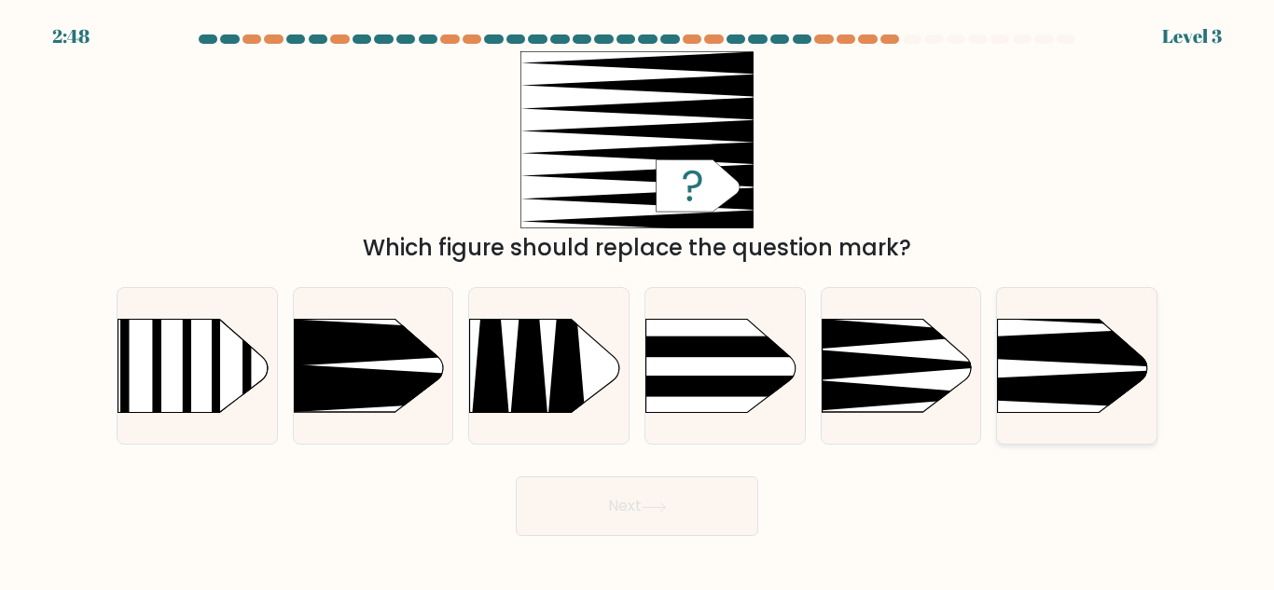
click at [1052, 369] on rect at bounding box center [963, 284] width 414 height 315
click at [638, 300] on input "f." at bounding box center [637, 298] width 1 height 5
radio input "true"
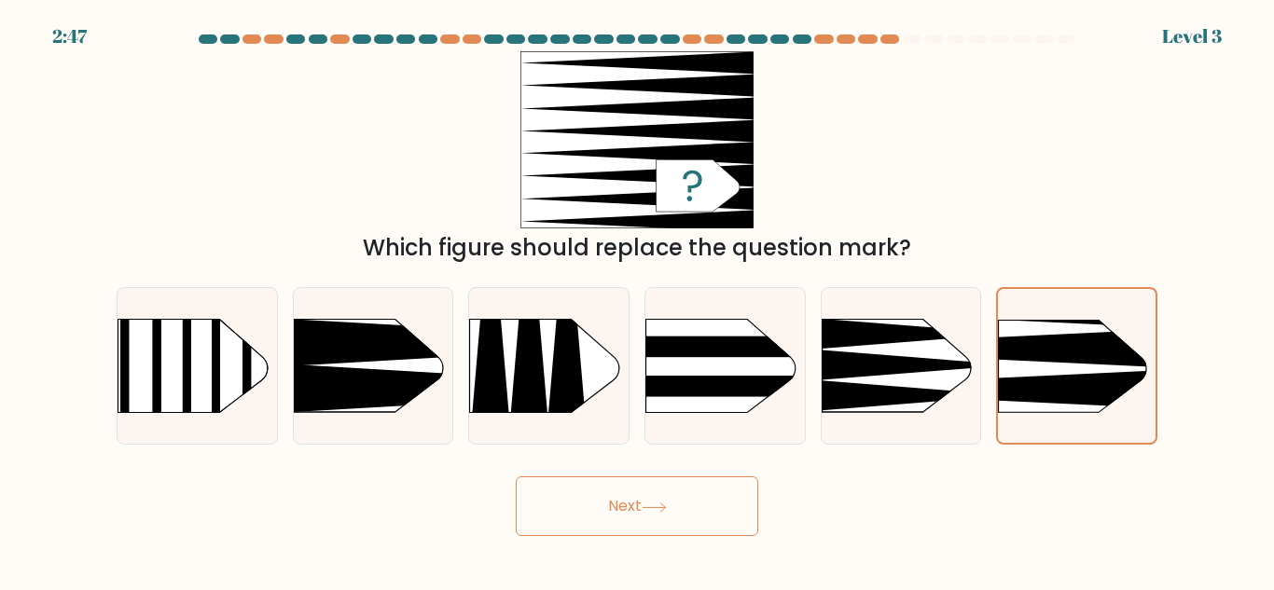
click at [664, 522] on button "Next" at bounding box center [637, 507] width 243 height 60
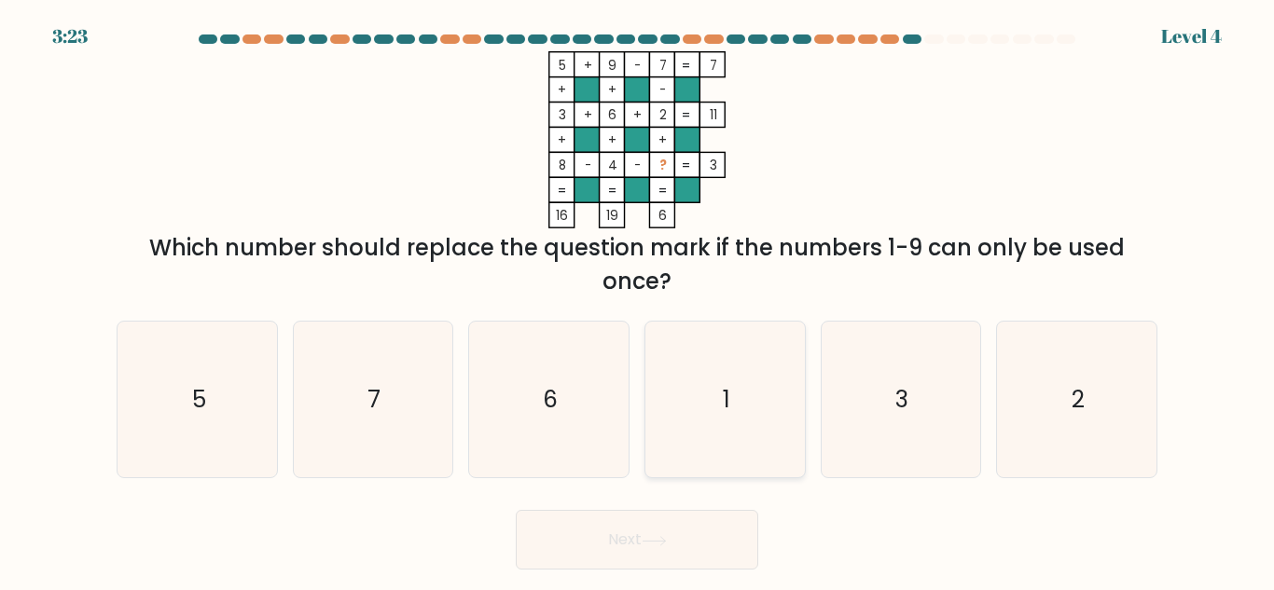
click at [752, 387] on icon "1" at bounding box center [725, 400] width 156 height 156
click at [638, 300] on input "d. 1" at bounding box center [637, 298] width 1 height 5
radio input "true"
click at [655, 561] on button "Next" at bounding box center [637, 540] width 243 height 60
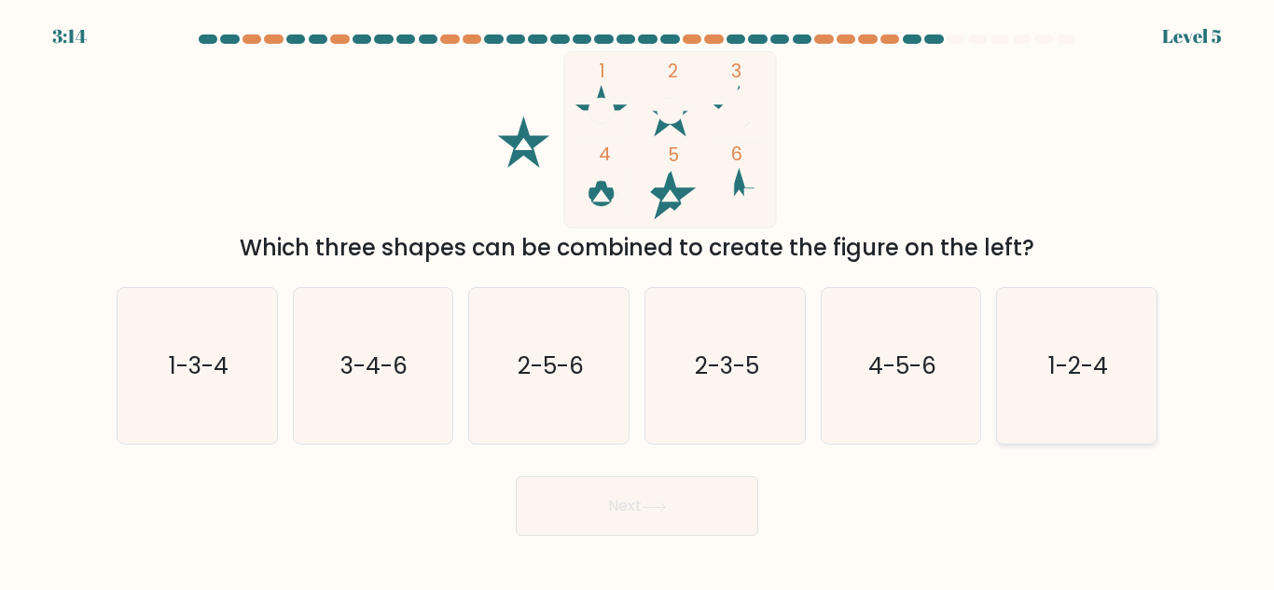
click at [1107, 362] on text "1-2-4" at bounding box center [1078, 366] width 60 height 33
click at [638, 300] on input "f. 1-2-4" at bounding box center [637, 298] width 1 height 5
radio input "true"
click at [753, 501] on button "Next" at bounding box center [637, 507] width 243 height 60
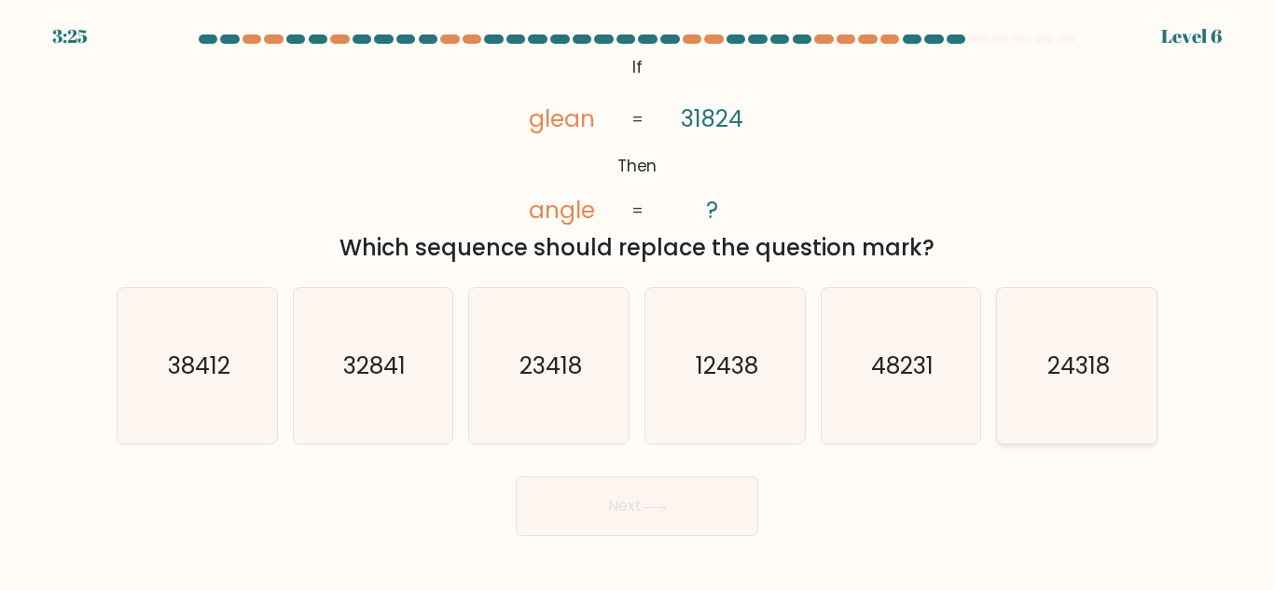
click at [1086, 367] on text "24318" at bounding box center [1078, 366] width 62 height 33
click at [638, 300] on input "f. 24318" at bounding box center [637, 298] width 1 height 5
radio input "true"
click at [669, 528] on button "Next" at bounding box center [637, 507] width 243 height 60
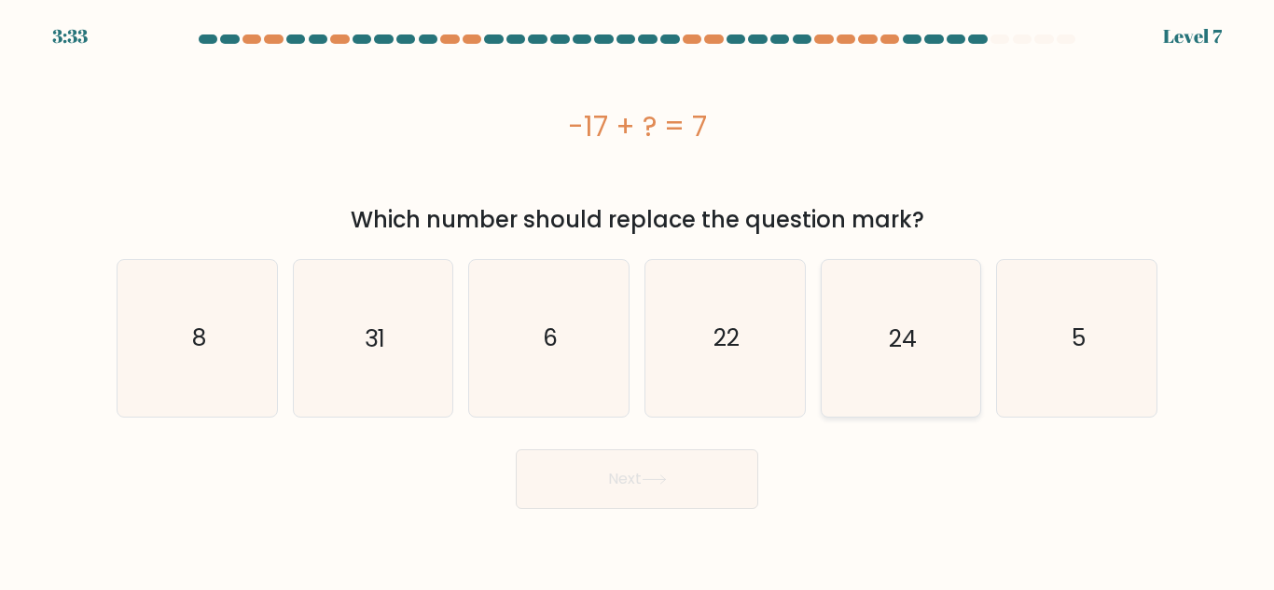
click at [902, 346] on text "24" at bounding box center [903, 338] width 28 height 33
click at [638, 300] on input "e. 24" at bounding box center [637, 298] width 1 height 5
radio input "true"
click at [687, 493] on button "Next" at bounding box center [637, 480] width 243 height 60
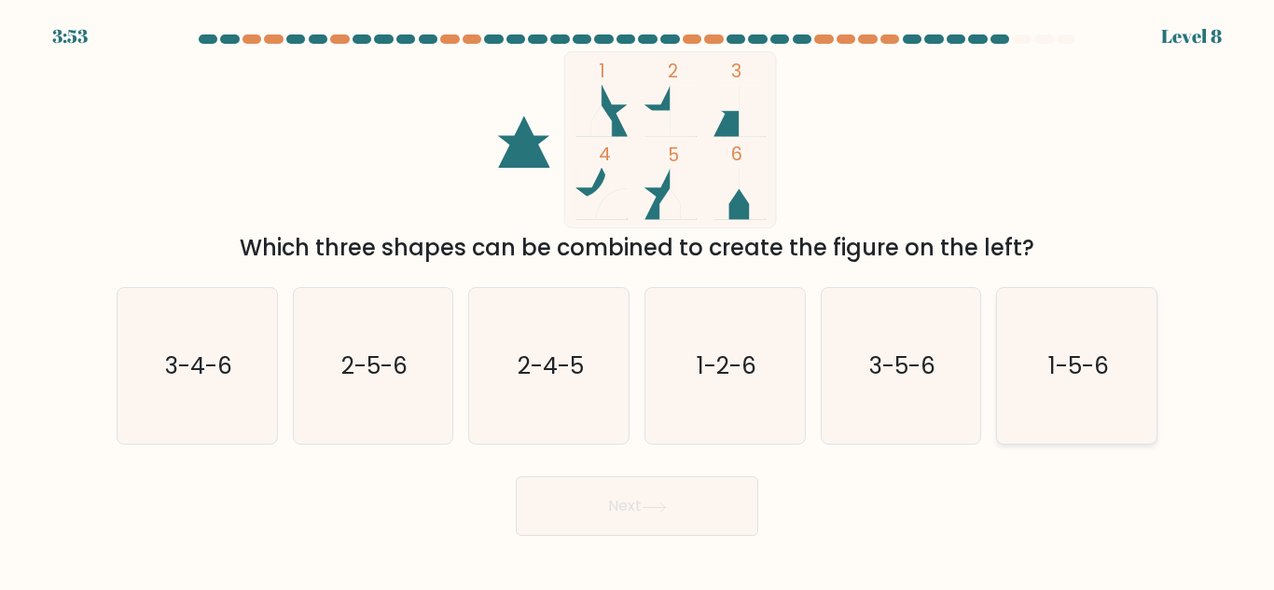
click at [1074, 381] on text "1-5-6" at bounding box center [1078, 366] width 61 height 33
click at [638, 300] on input "f. 1-5-6" at bounding box center [637, 298] width 1 height 5
radio input "true"
click at [636, 505] on button "Next" at bounding box center [637, 507] width 243 height 60
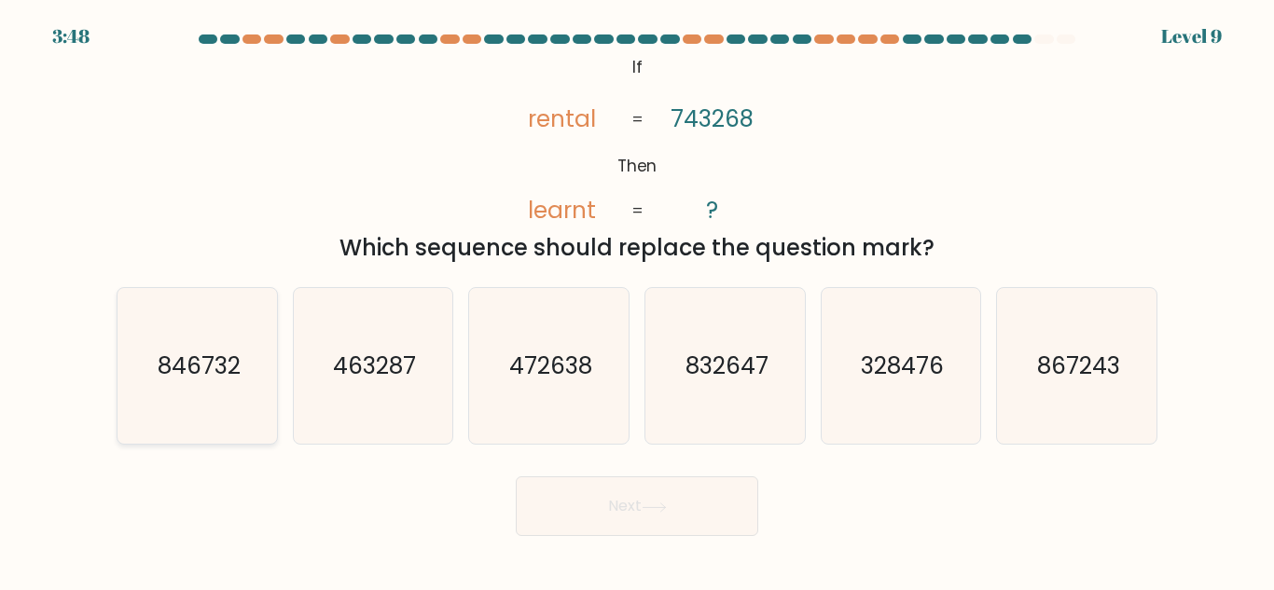
click at [206, 369] on text "846732" at bounding box center [198, 366] width 83 height 33
click at [637, 300] on input "a. 846732" at bounding box center [637, 298] width 1 height 5
radio input "true"
click at [665, 509] on icon at bounding box center [654, 508] width 25 height 10
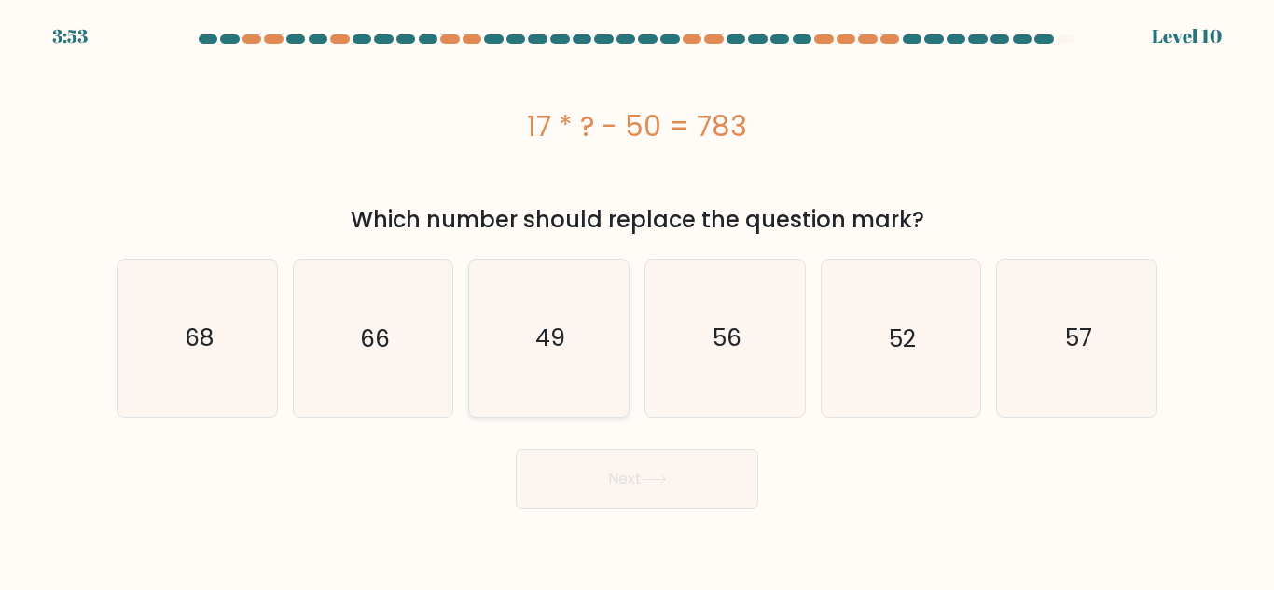
click at [587, 333] on icon "49" at bounding box center [549, 338] width 156 height 156
click at [637, 300] on input "c. 49" at bounding box center [637, 298] width 1 height 5
radio input "true"
click at [609, 483] on button "Next" at bounding box center [637, 480] width 243 height 60
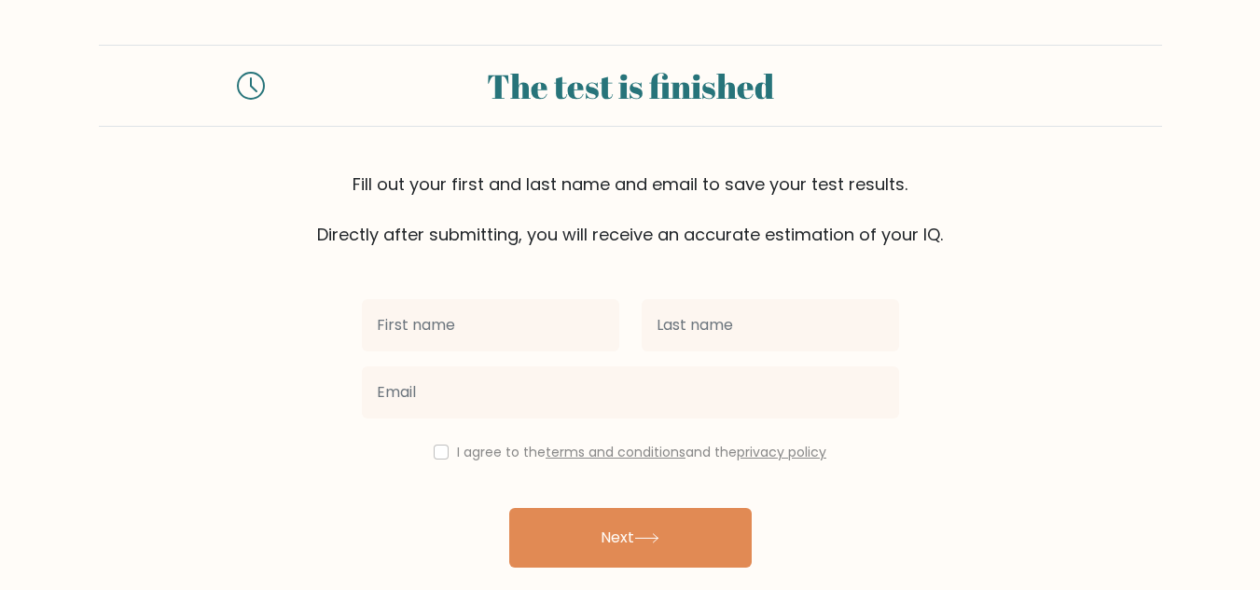
click at [432, 337] on input "text" at bounding box center [490, 325] width 257 height 52
type input "Favour"
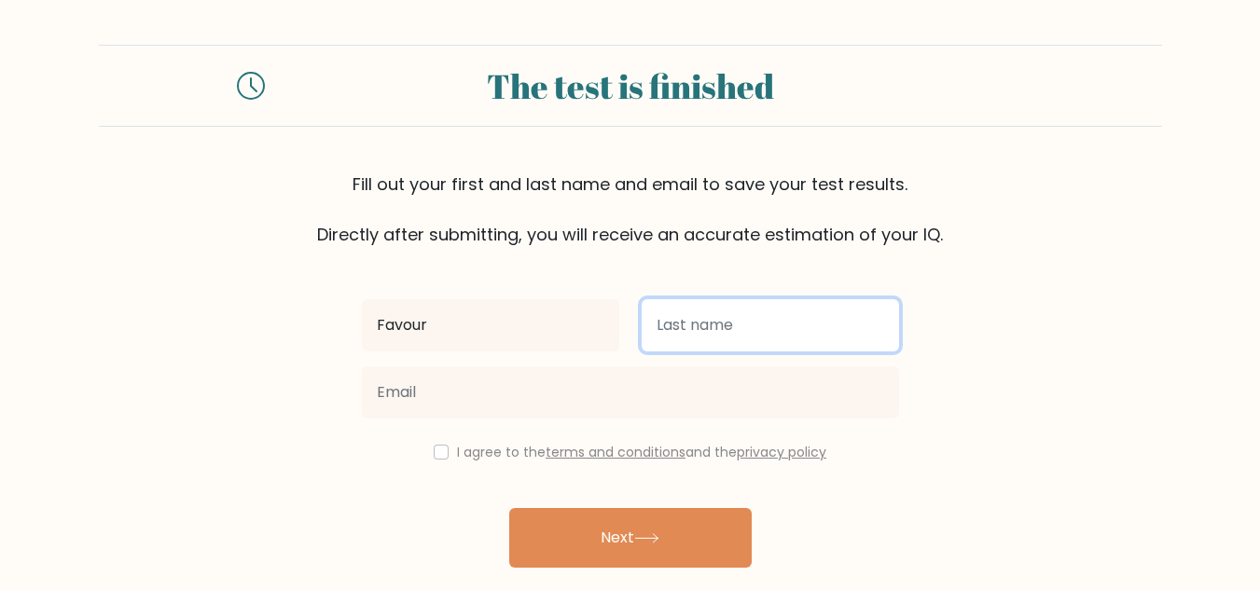
click at [698, 327] on input "text" at bounding box center [770, 325] width 257 height 52
type input "[PERSON_NAME]"
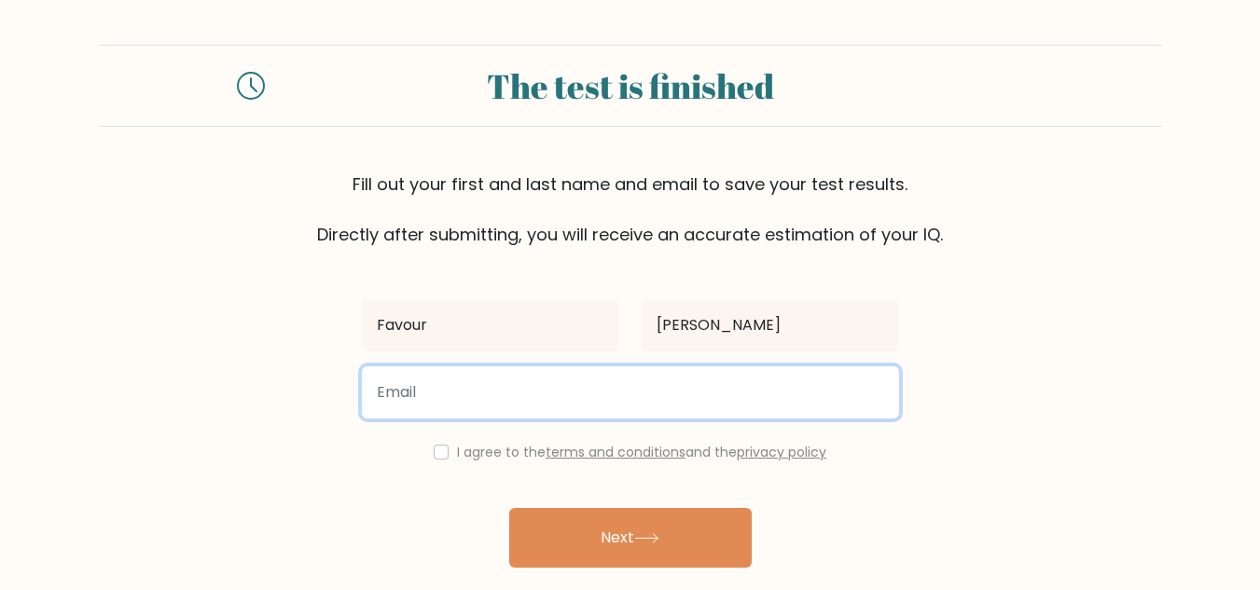
click at [506, 397] on input "email" at bounding box center [630, 393] width 537 height 52
type input "favoure716@gmail.com"
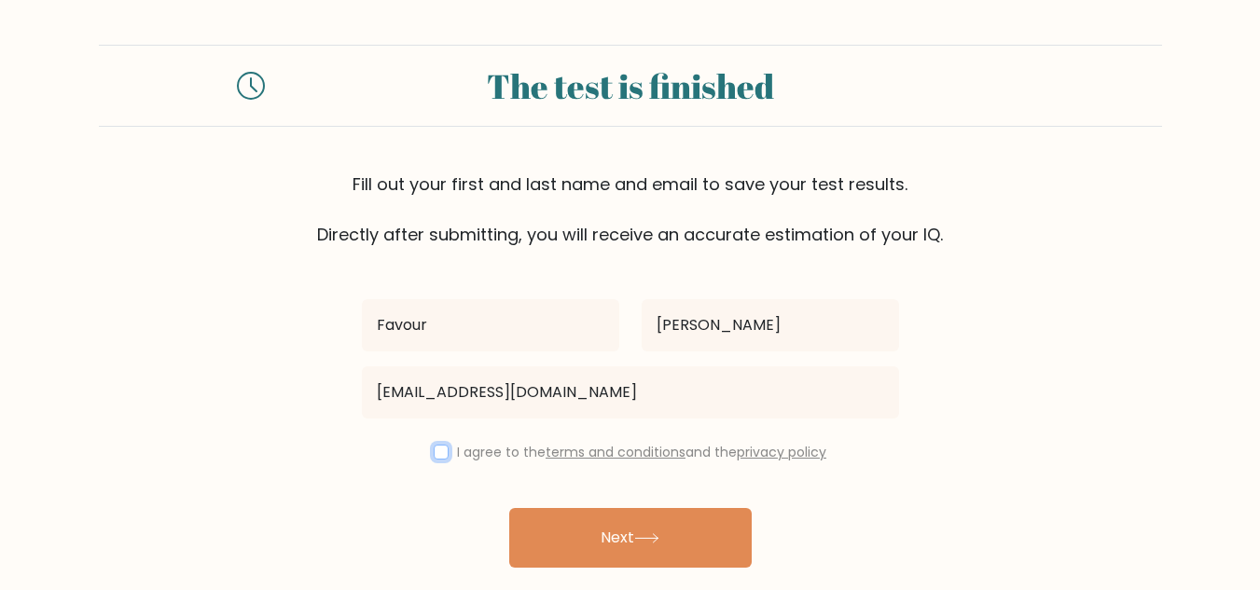
click at [437, 452] on input "checkbox" at bounding box center [441, 452] width 15 height 15
checkbox input "true"
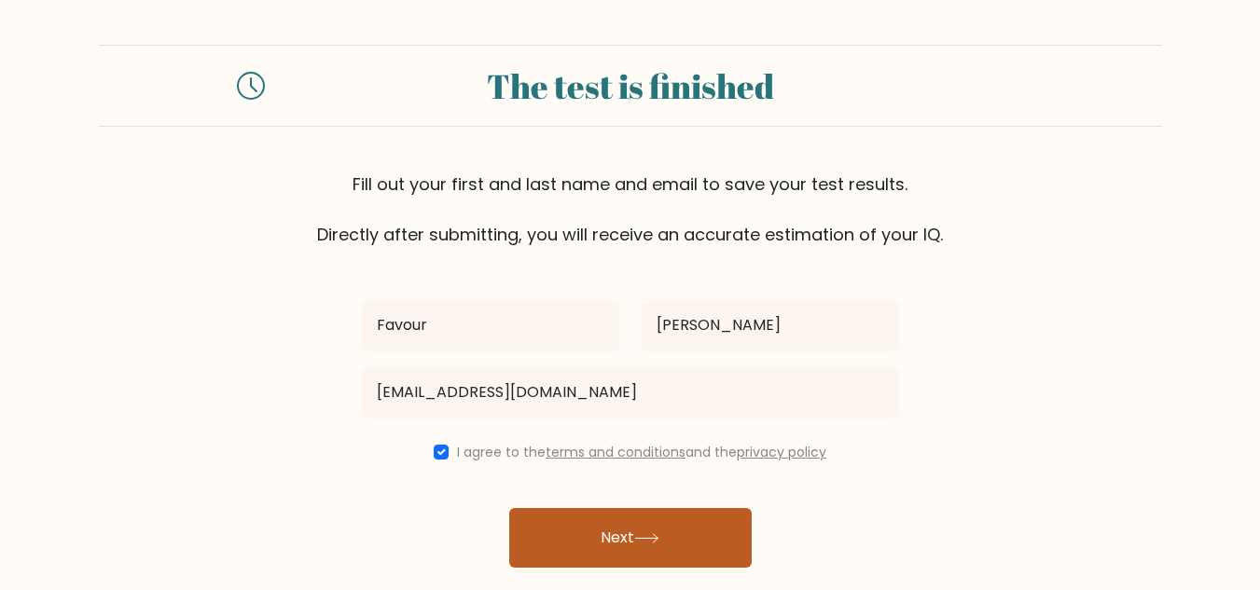
click at [592, 535] on button "Next" at bounding box center [630, 538] width 243 height 60
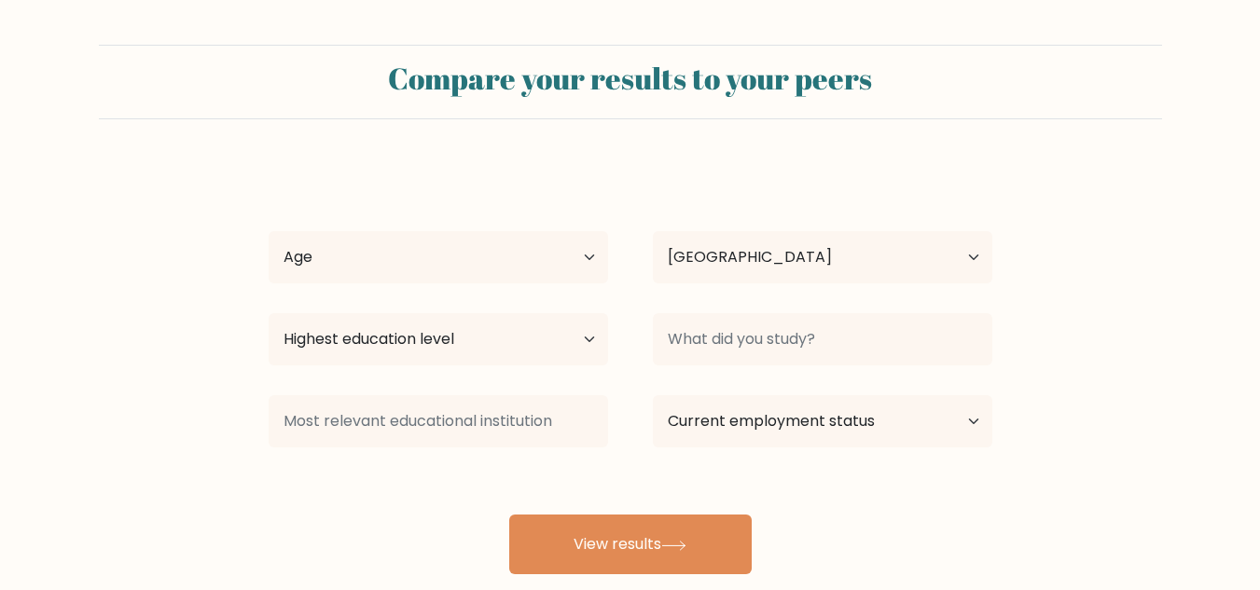
select select "NG"
click at [435, 259] on select "Age Under [DEMOGRAPHIC_DATA] [DEMOGRAPHIC_DATA] [DEMOGRAPHIC_DATA] [DEMOGRAPHIC…" at bounding box center [439, 257] width 340 height 52
select select "25_34"
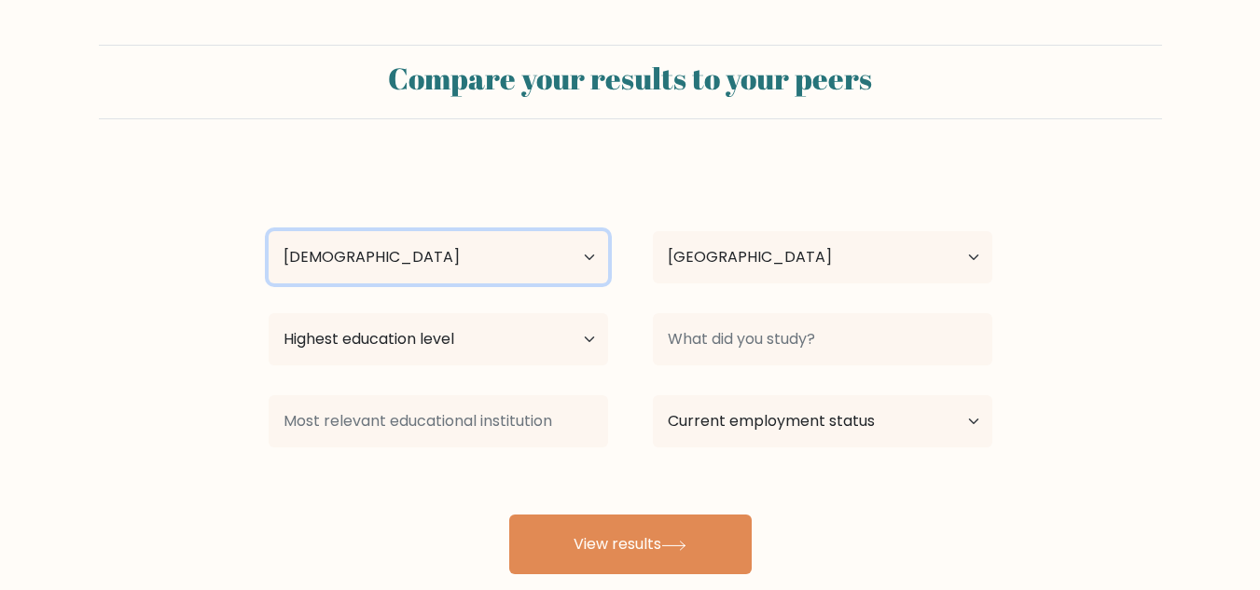
click at [269, 231] on select "Age Under [DEMOGRAPHIC_DATA] [DEMOGRAPHIC_DATA] [DEMOGRAPHIC_DATA] [DEMOGRAPHIC…" at bounding box center [439, 257] width 340 height 52
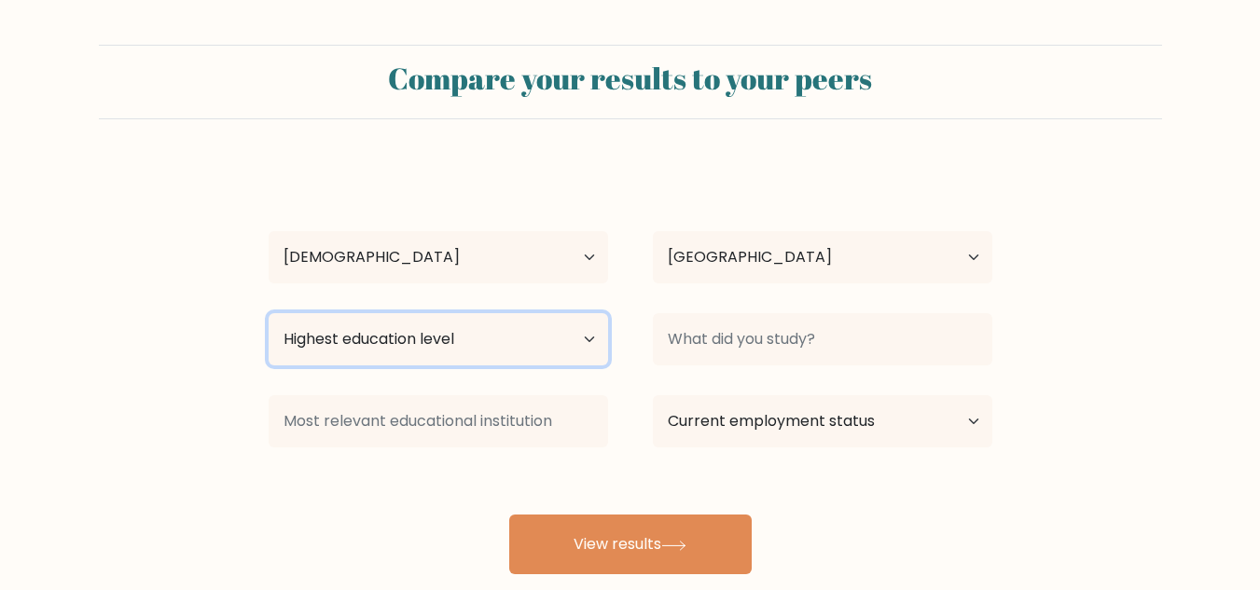
click at [474, 345] on select "Highest education level No schooling Primary Lower Secondary Upper Secondary Oc…" at bounding box center [439, 339] width 340 height 52
select select "bachelors_degree"
click at [269, 313] on select "Highest education level No schooling Primary Lower Secondary Upper Secondary Oc…" at bounding box center [439, 339] width 340 height 52
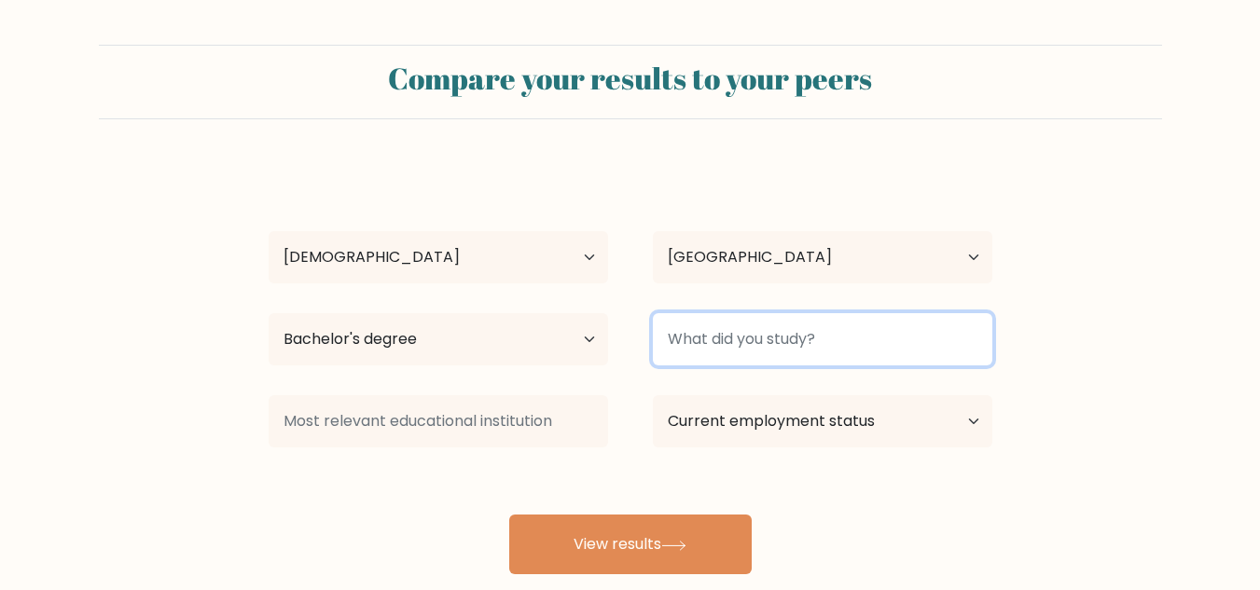
click at [759, 348] on input at bounding box center [823, 339] width 340 height 52
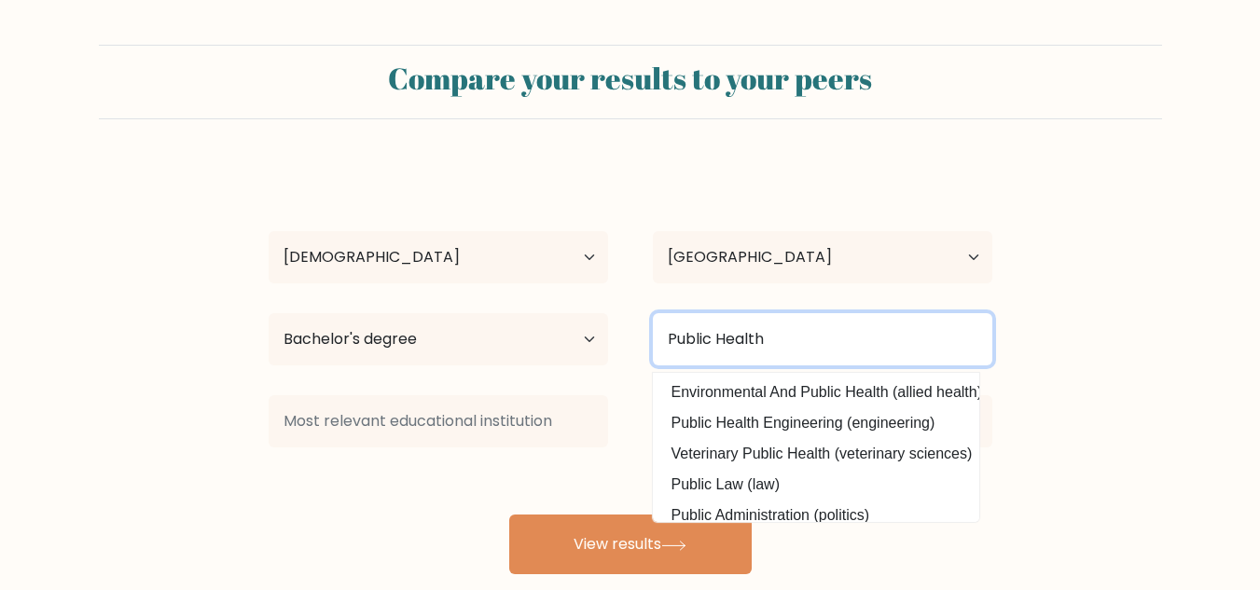
type input "Public Health"
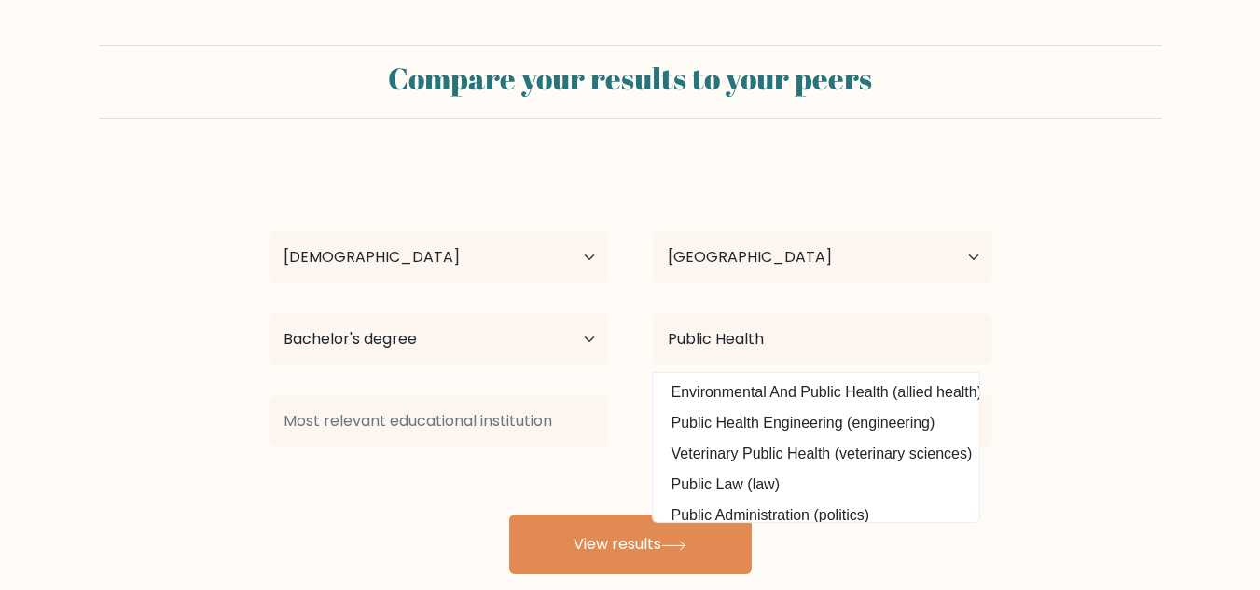
click at [608, 412] on div at bounding box center [438, 421] width 384 height 67
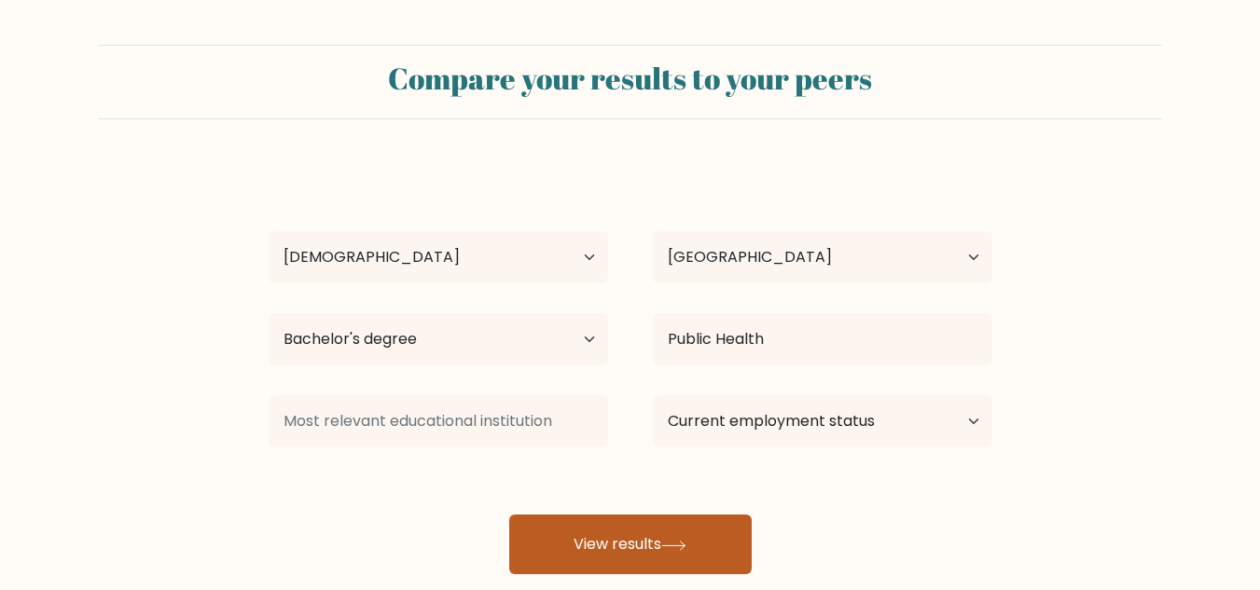
click at [648, 540] on button "View results" at bounding box center [630, 545] width 243 height 60
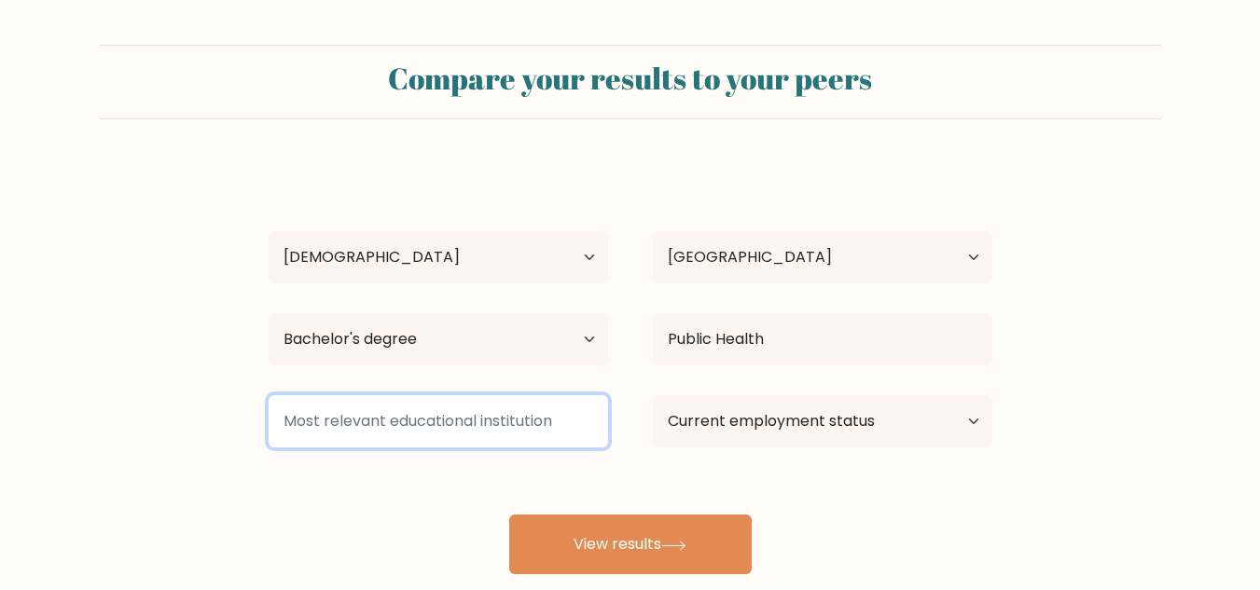
click at [480, 423] on input at bounding box center [439, 421] width 340 height 52
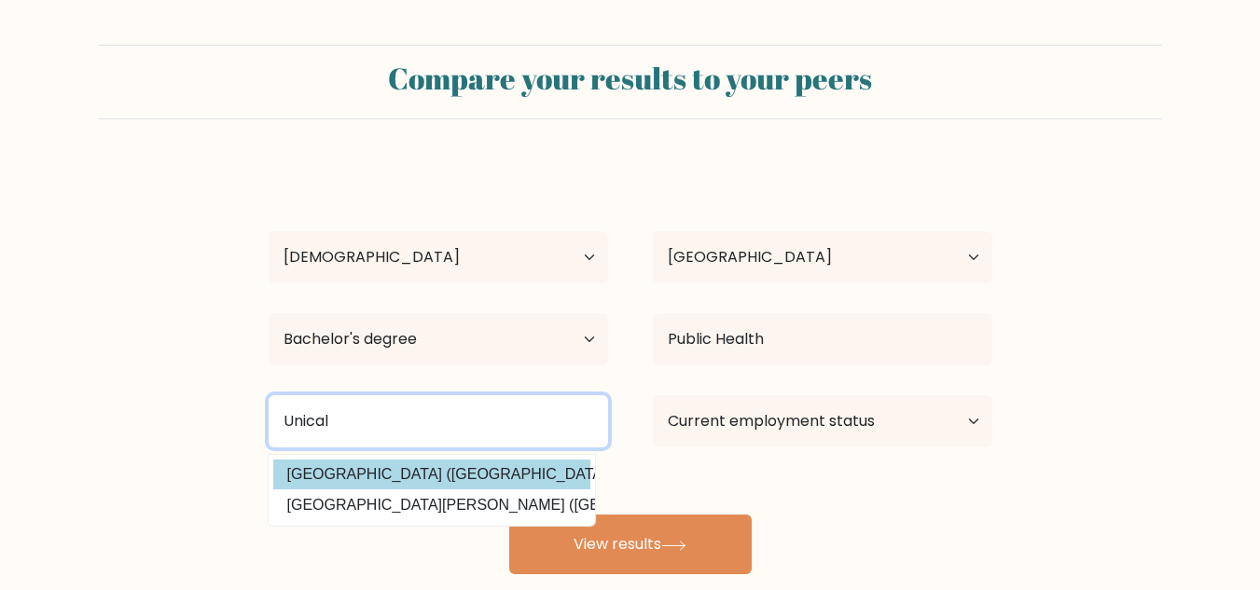
type input "Unical"
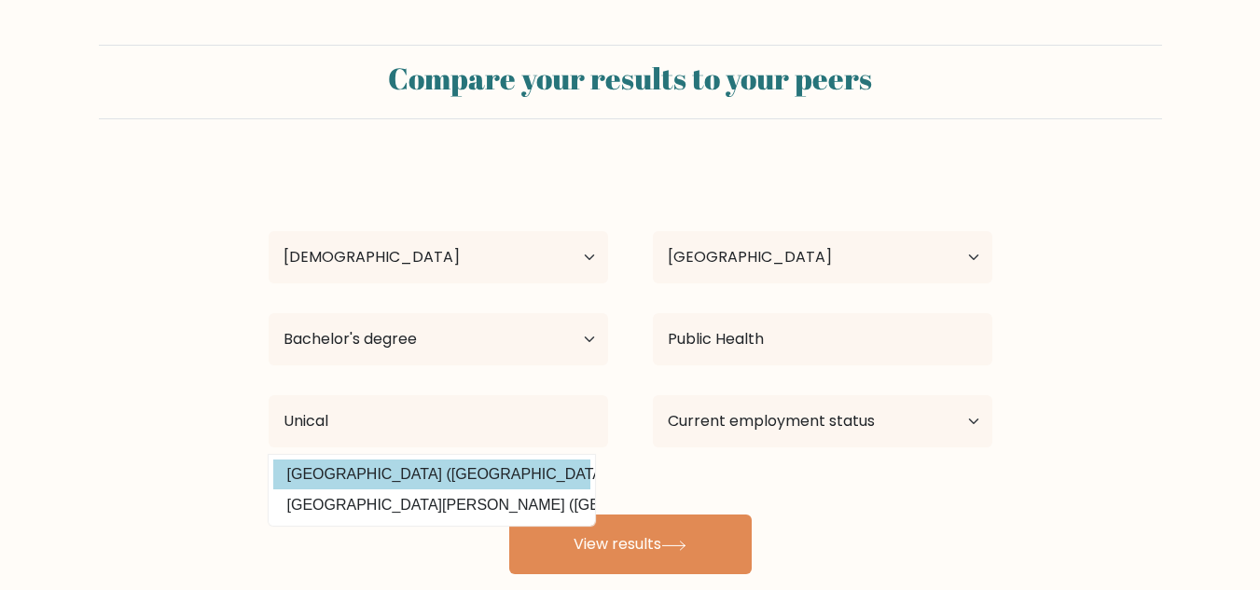
click at [496, 463] on div "Favour Emmanuel Age Under 18 years old 18-24 years old 25-34 years old 35-44 ye…" at bounding box center [630, 369] width 746 height 410
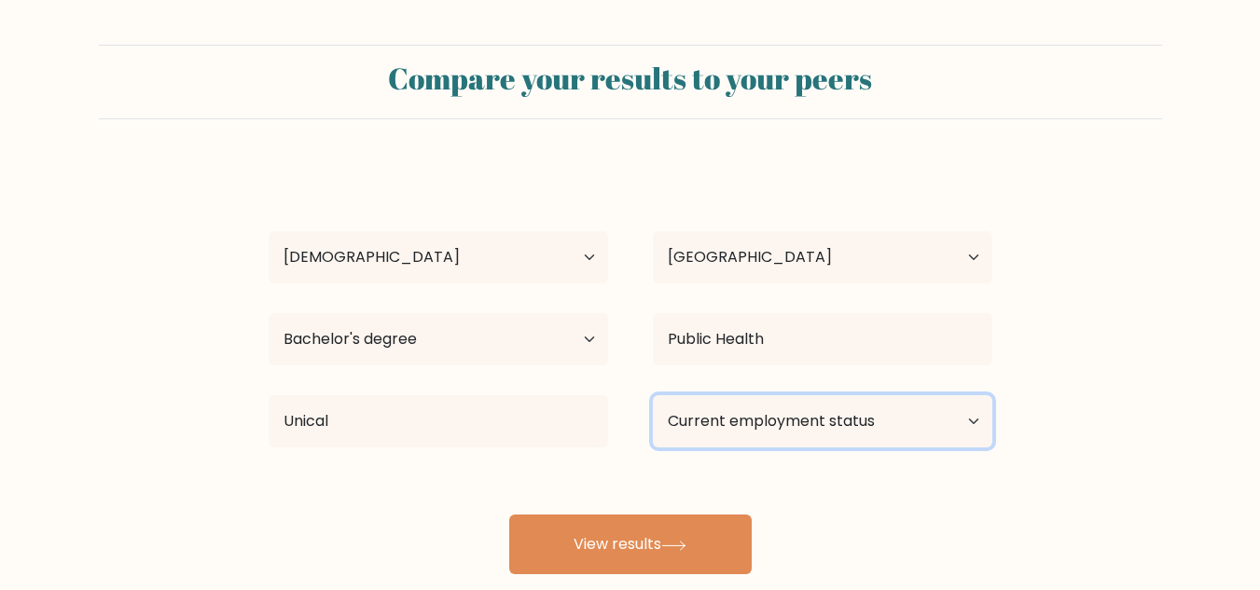
click at [768, 423] on select "Current employment status Employed Student Retired Other / prefer not to answer" at bounding box center [823, 421] width 340 height 52
select select "other"
click at [653, 395] on select "Current employment status Employed Student Retired Other / prefer not to answer" at bounding box center [823, 421] width 340 height 52
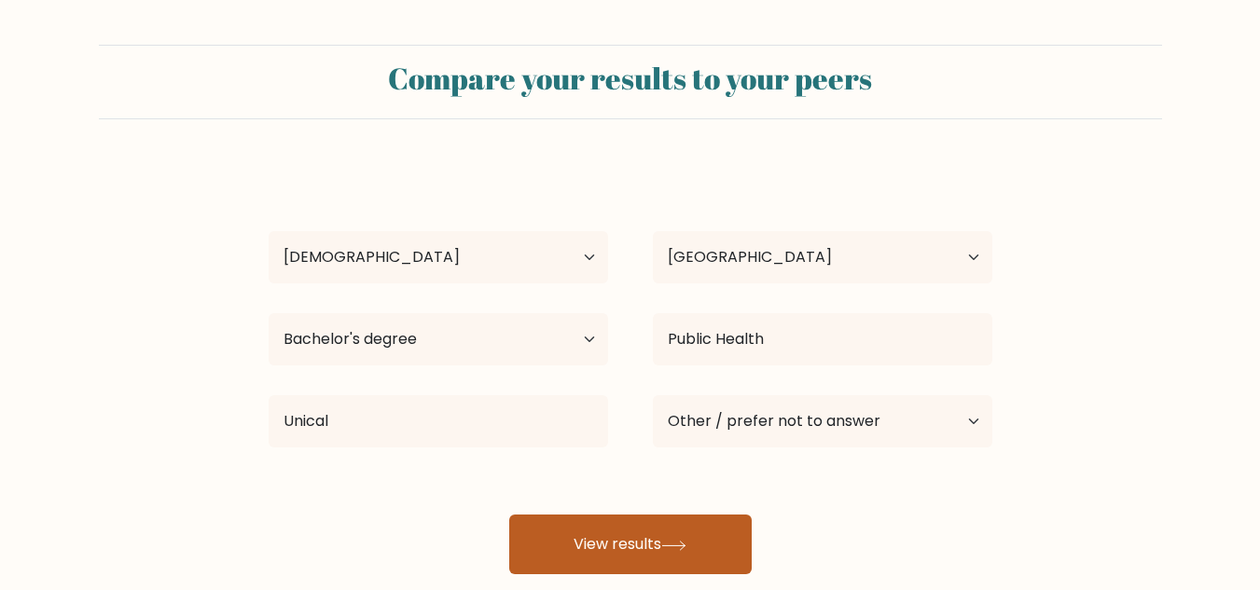
click at [681, 551] on button "View results" at bounding box center [630, 545] width 243 height 60
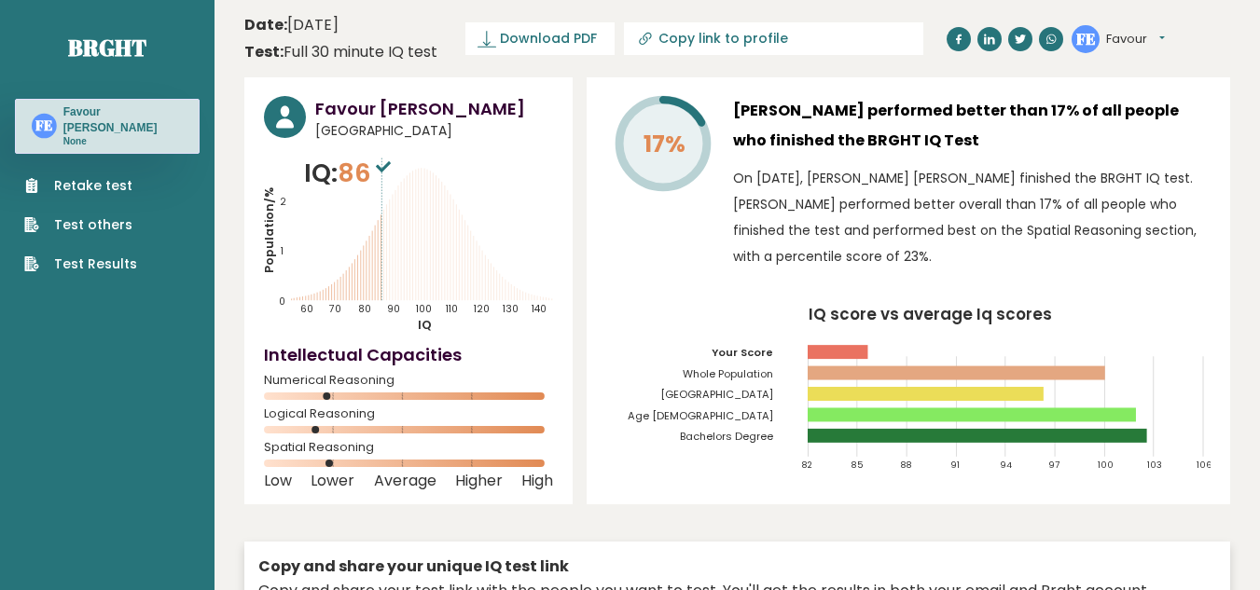
click at [109, 255] on link "Test Results" at bounding box center [80, 265] width 113 height 20
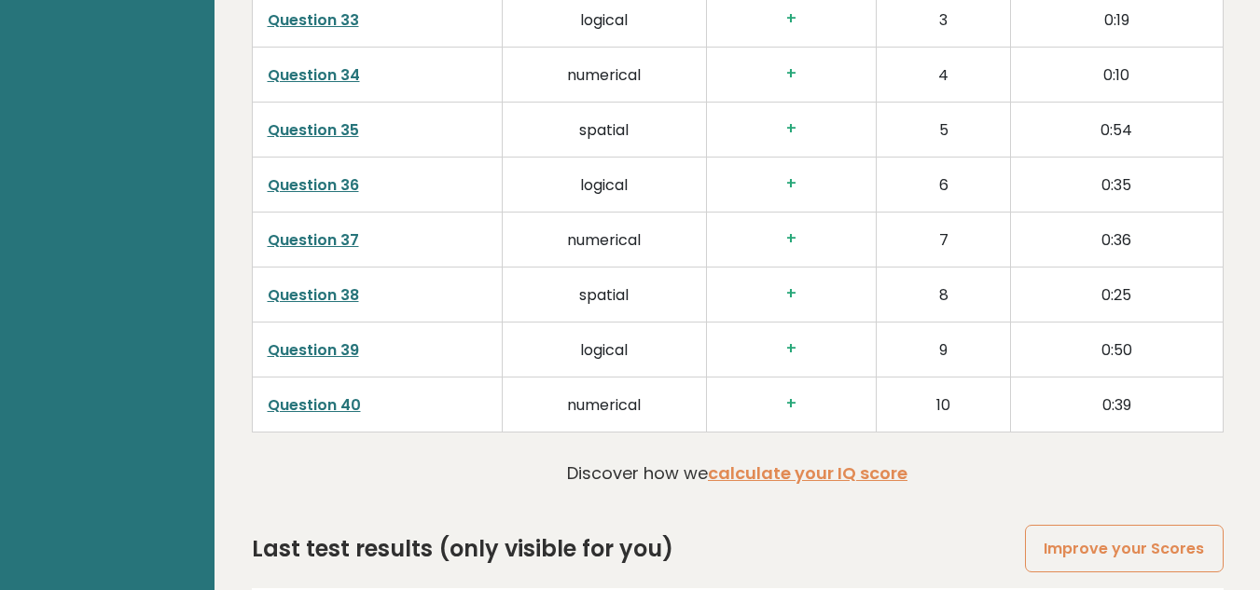
scroll to position [4809, 0]
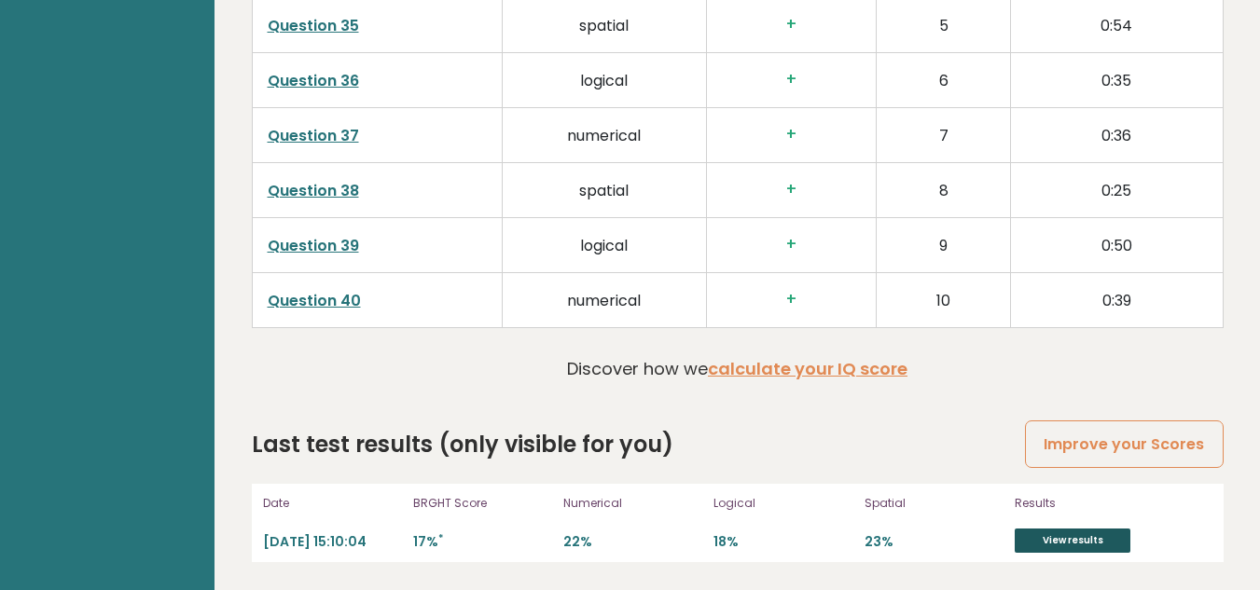
click at [1069, 547] on link "View results" at bounding box center [1073, 541] width 116 height 24
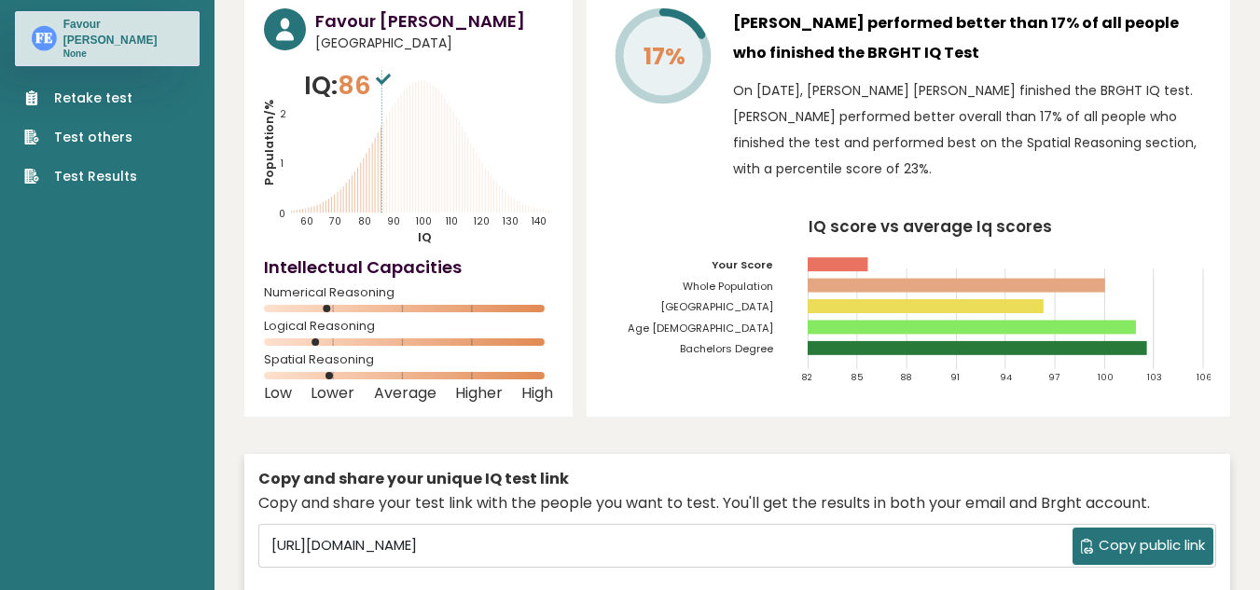
scroll to position [0, 0]
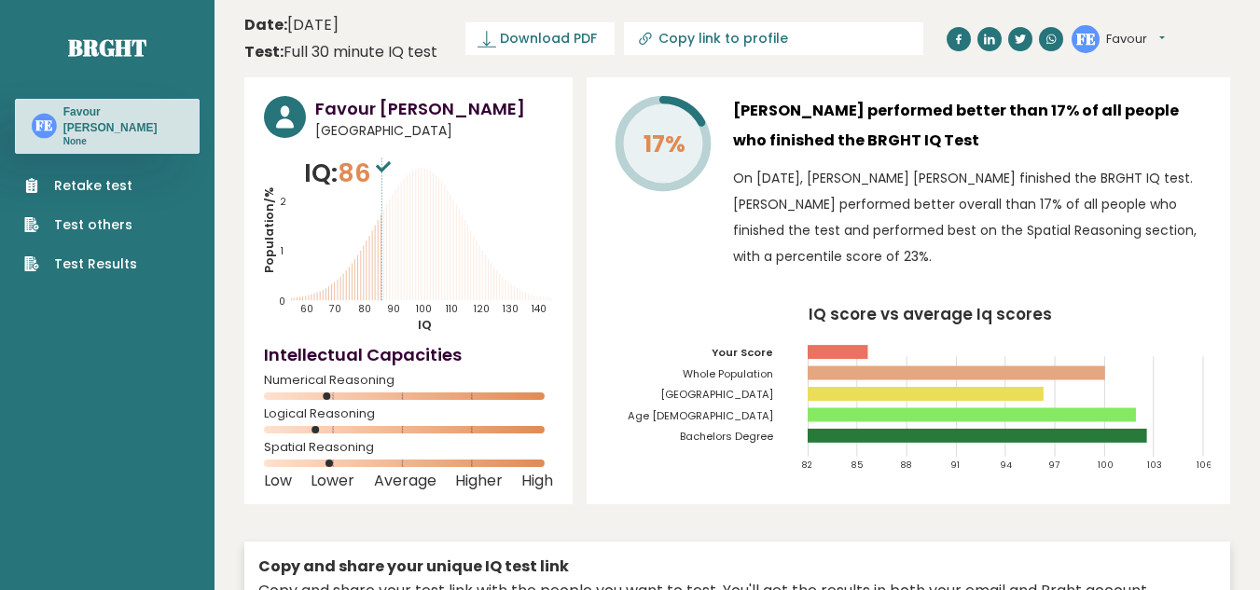
click at [113, 118] on h3 "Favour [PERSON_NAME]" at bounding box center [122, 119] width 119 height 31
click at [90, 255] on link "Test Results" at bounding box center [80, 265] width 113 height 20
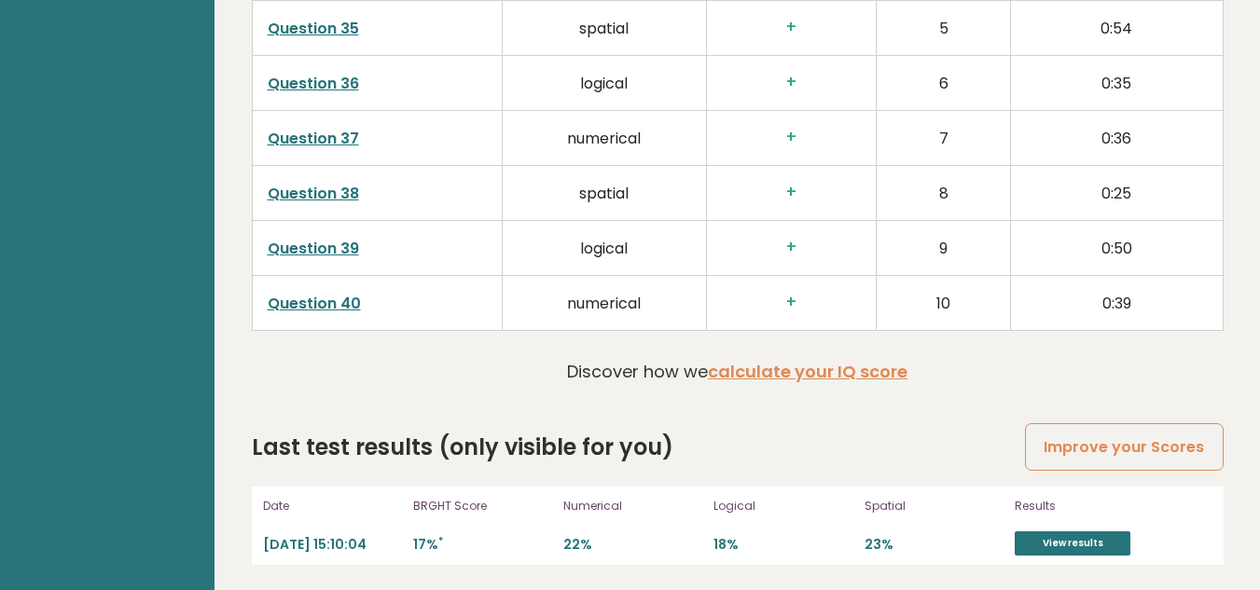
scroll to position [4809, 0]
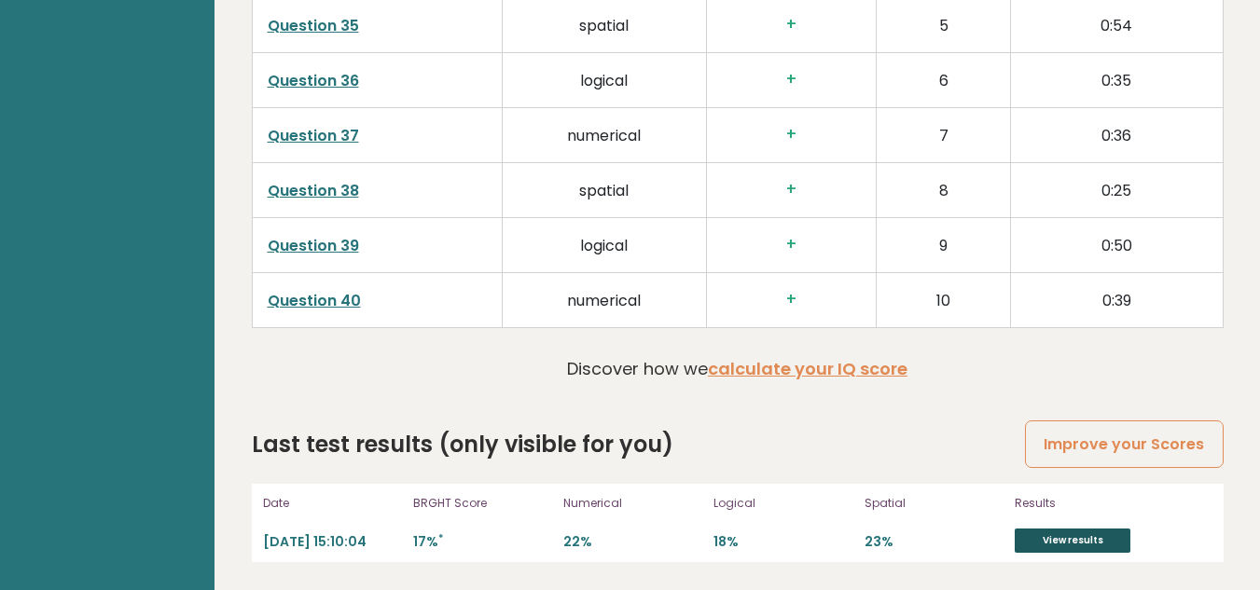
click at [1058, 543] on link "View results" at bounding box center [1073, 541] width 116 height 24
